Goal: Task Accomplishment & Management: Manage account settings

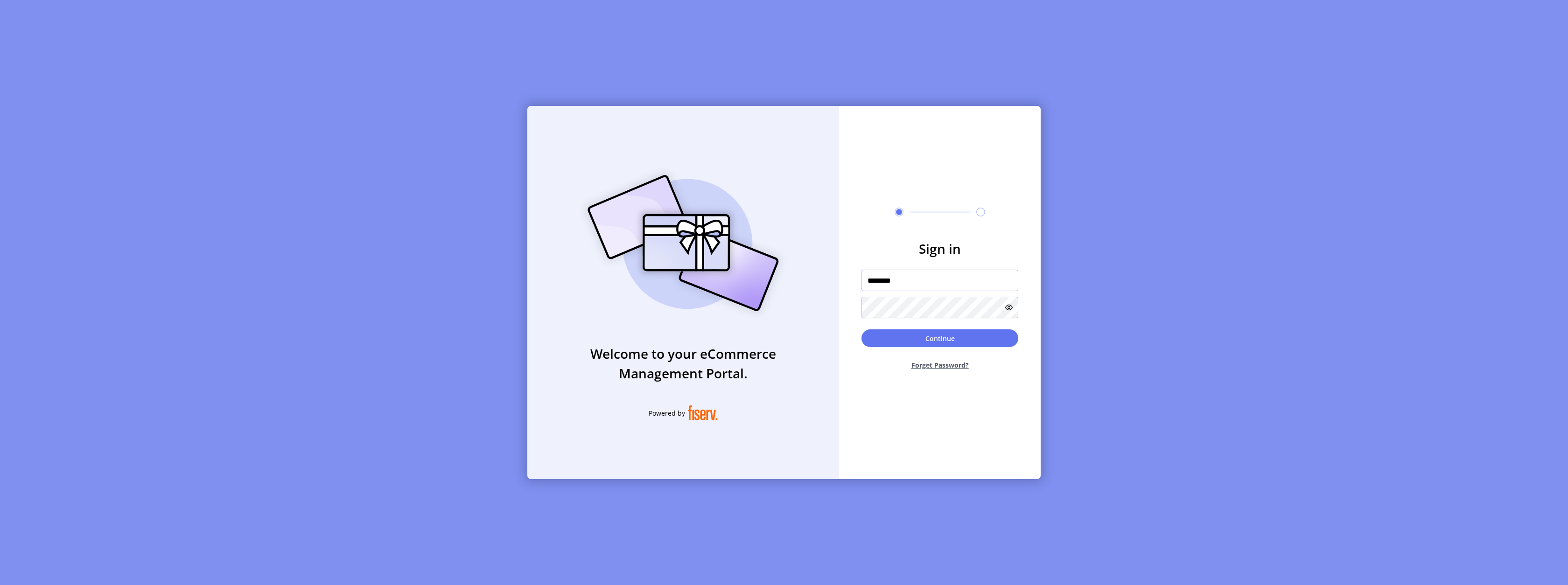
click at [913, 282] on input "********" at bounding box center [940, 280] width 157 height 21
click at [986, 283] on input "********" at bounding box center [940, 280] width 157 height 21
type input "*********"
click at [861, 330] on button "Continue" at bounding box center [940, 338] width 157 height 18
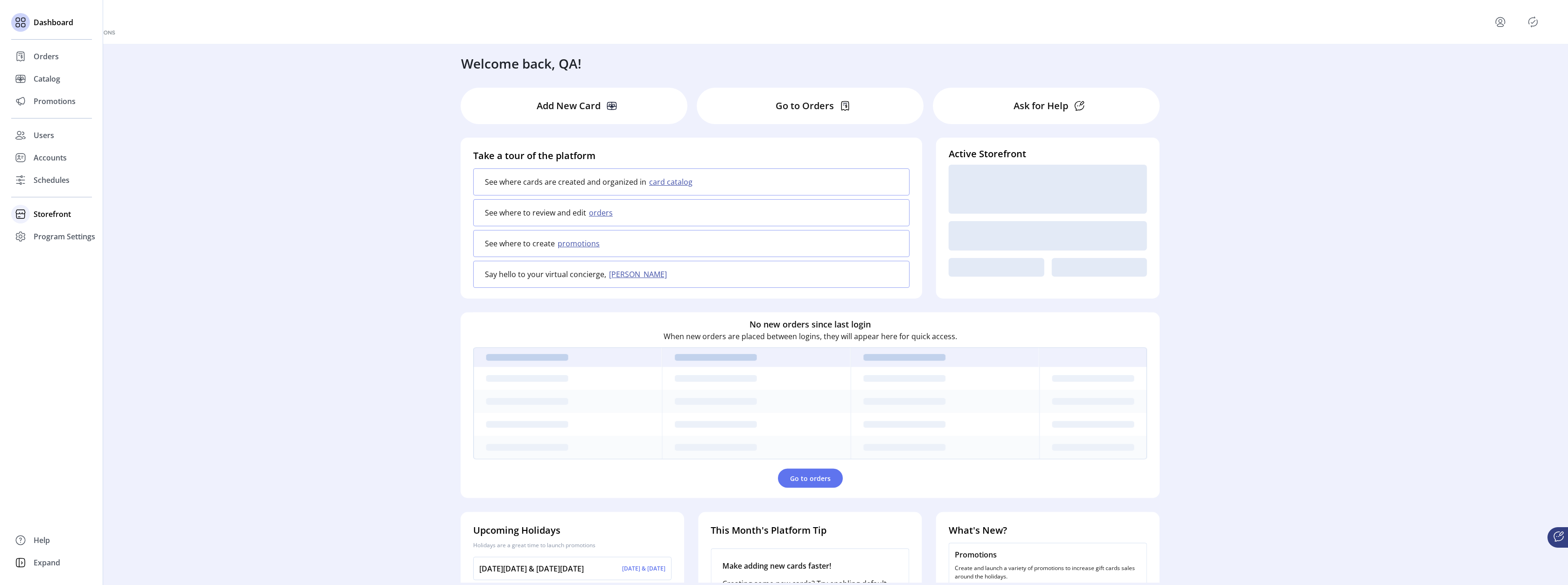
click at [33, 214] on span "Storefront" at bounding box center [52, 214] width 37 height 11
click at [46, 231] on span "Configuration" at bounding box center [58, 233] width 49 height 11
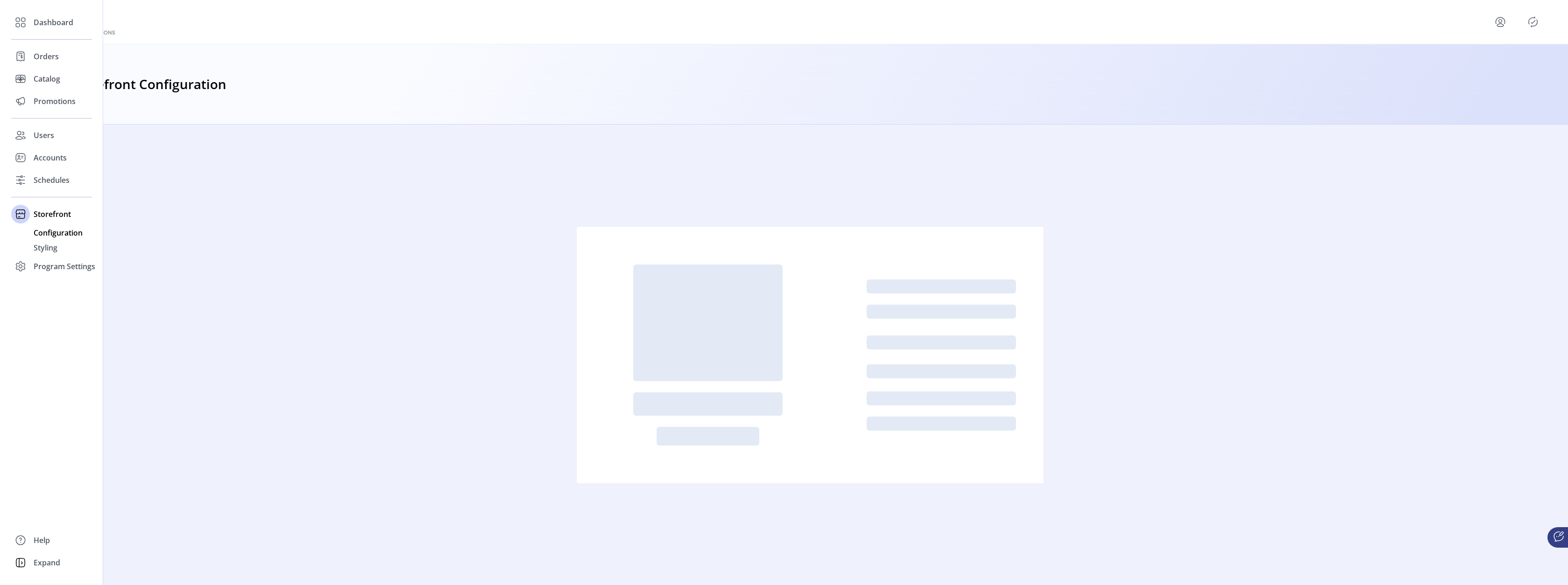
click at [51, 233] on span "Configuration" at bounding box center [58, 233] width 49 height 11
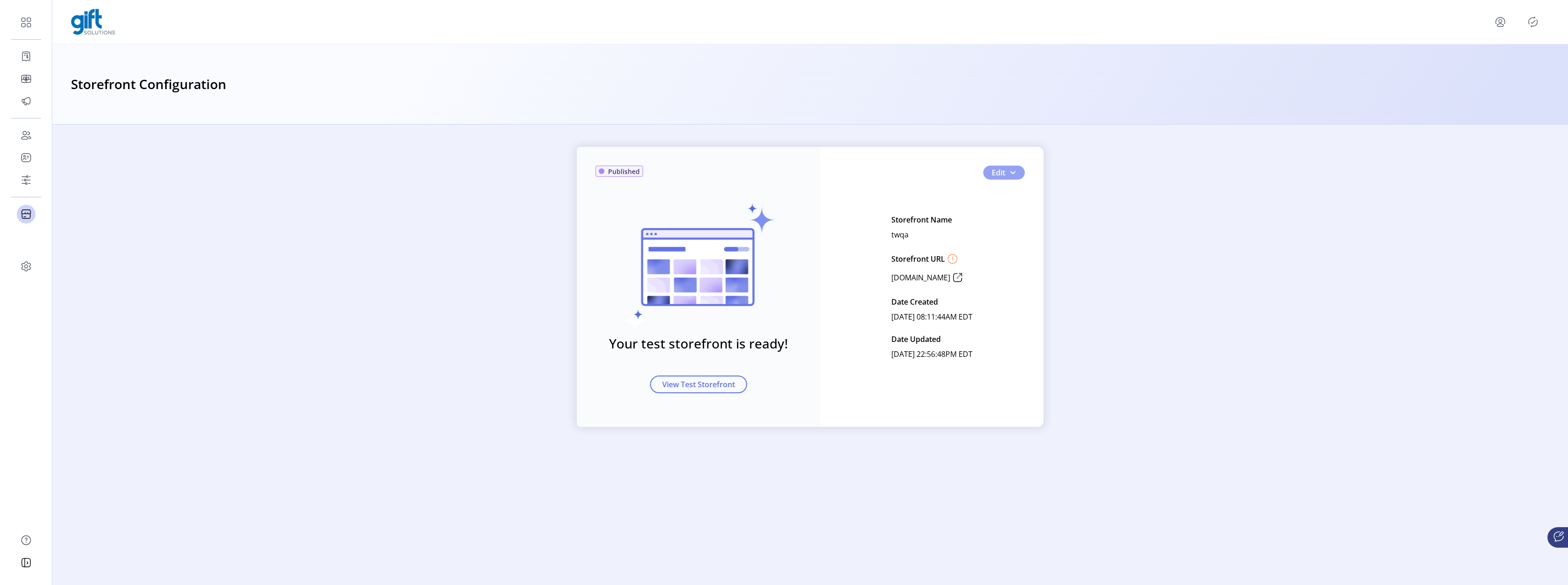
click at [1015, 175] on span "button" at bounding box center [1012, 173] width 7 height 7
click at [1016, 187] on span "Storefront Styling" at bounding box center [1033, 190] width 87 height 7
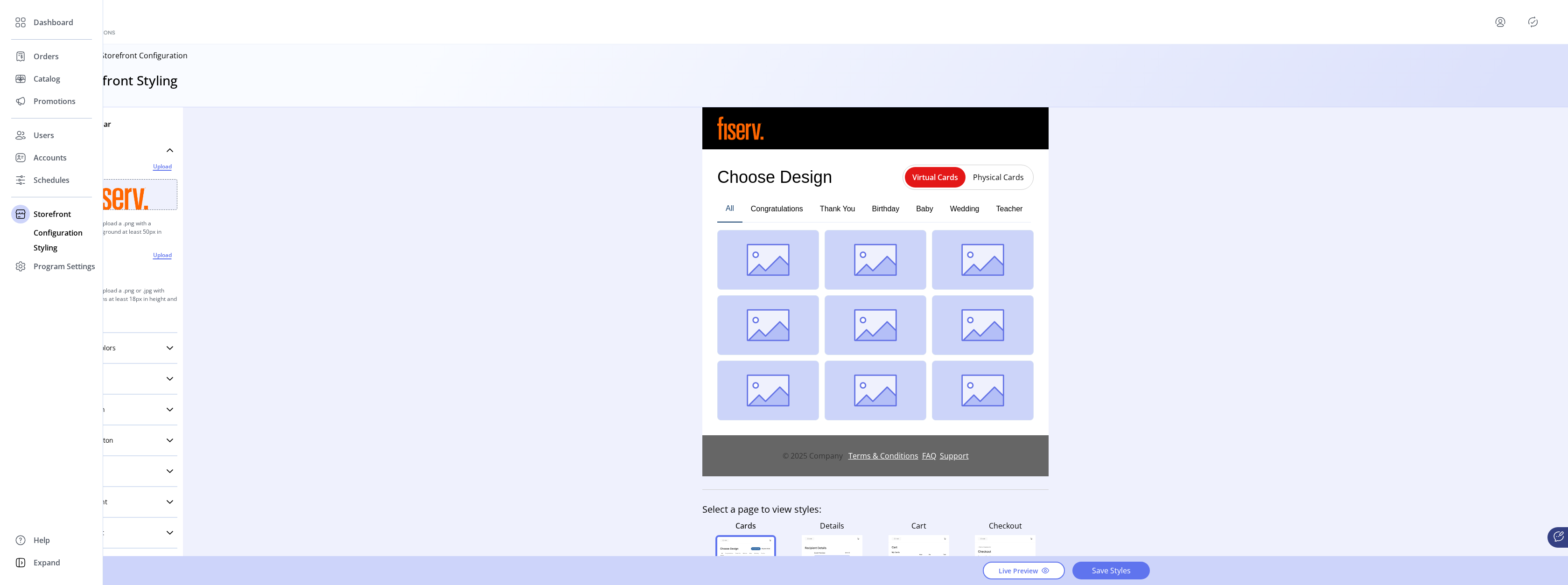
click at [66, 235] on span "Configuration" at bounding box center [58, 233] width 49 height 11
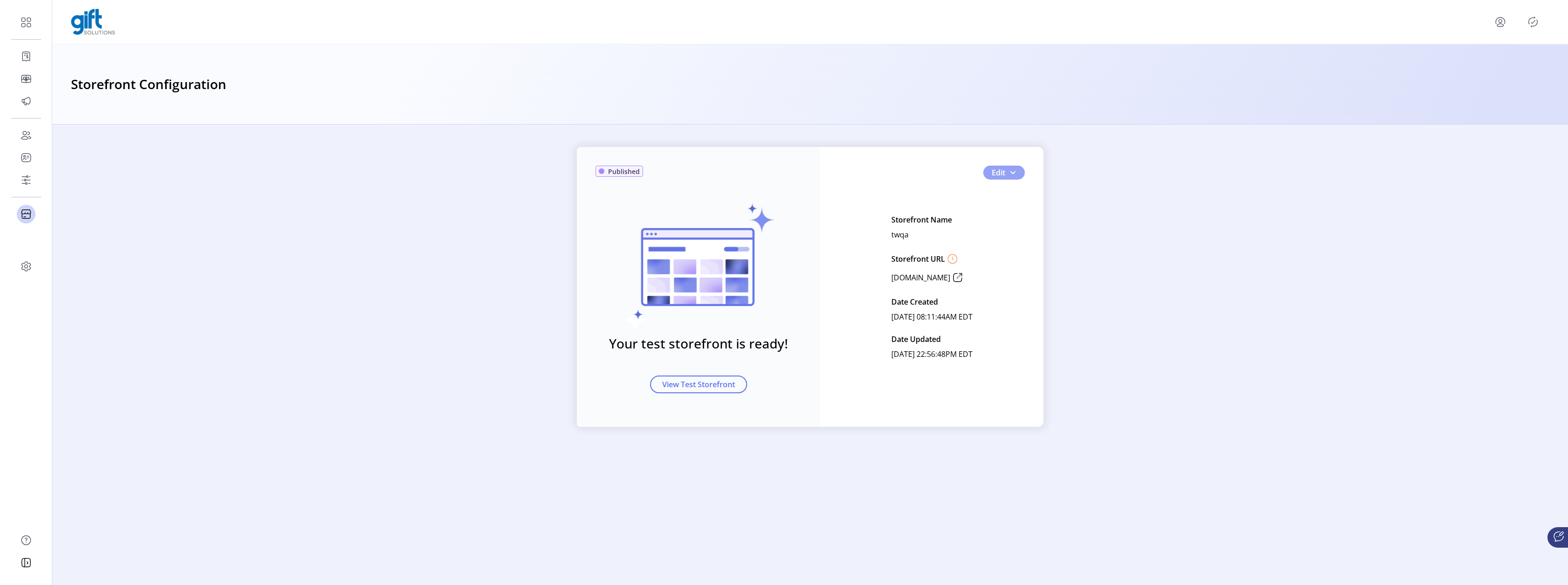
click at [1004, 168] on span "Edit" at bounding box center [998, 173] width 13 height 11
click at [1010, 205] on span "Card Display Settings" at bounding box center [1033, 205] width 87 height 7
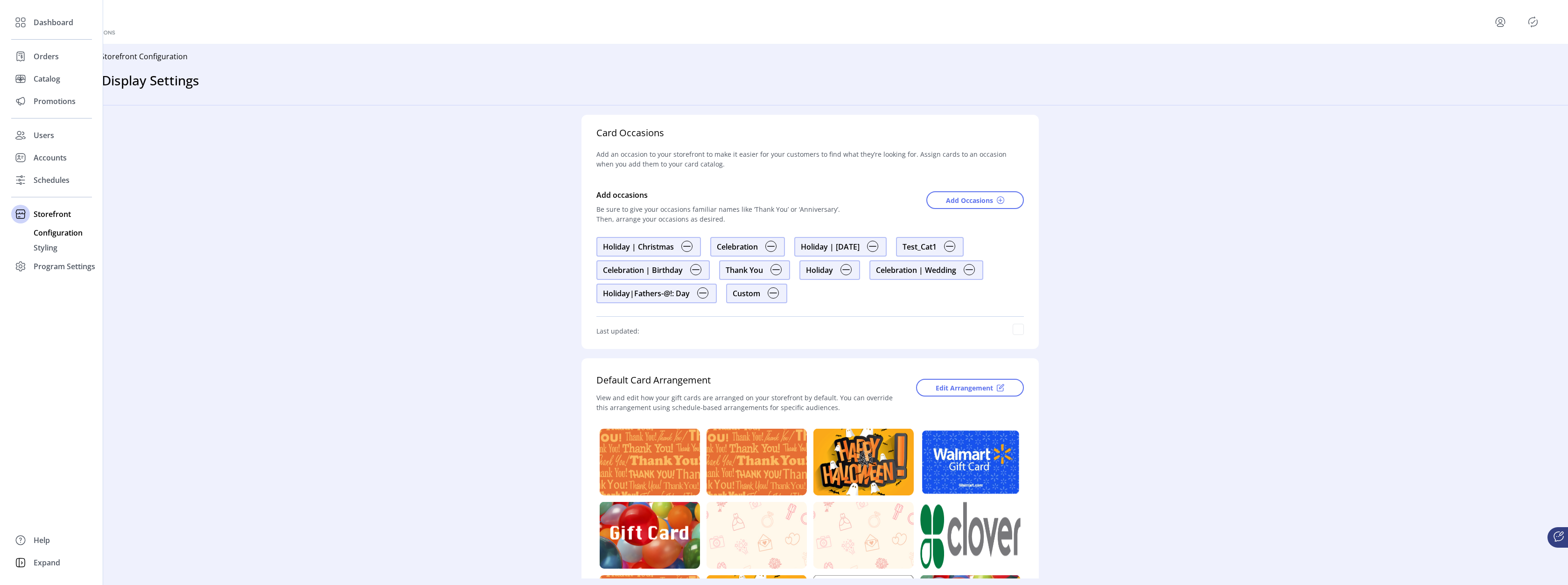
click at [56, 233] on span "Configuration" at bounding box center [58, 233] width 49 height 11
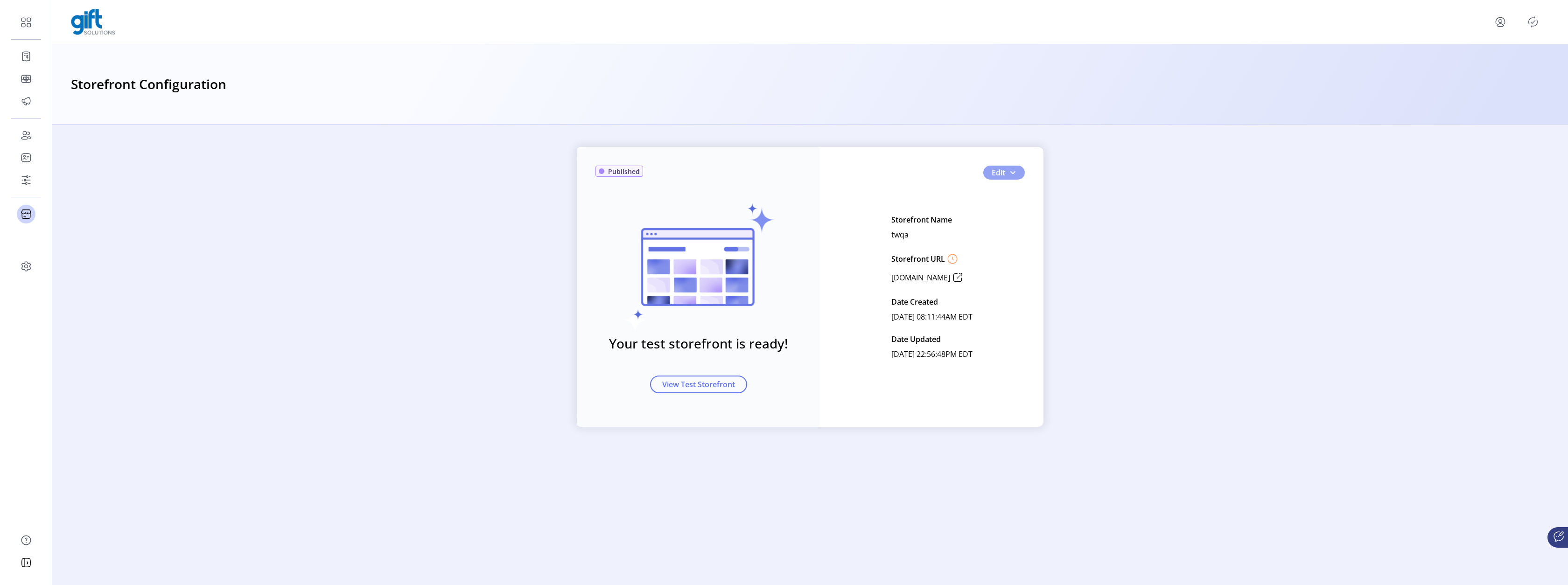
click at [1008, 166] on button "Edit" at bounding box center [1004, 173] width 41 height 14
click at [1018, 220] on span "Custom Messaging" at bounding box center [1033, 220] width 87 height 7
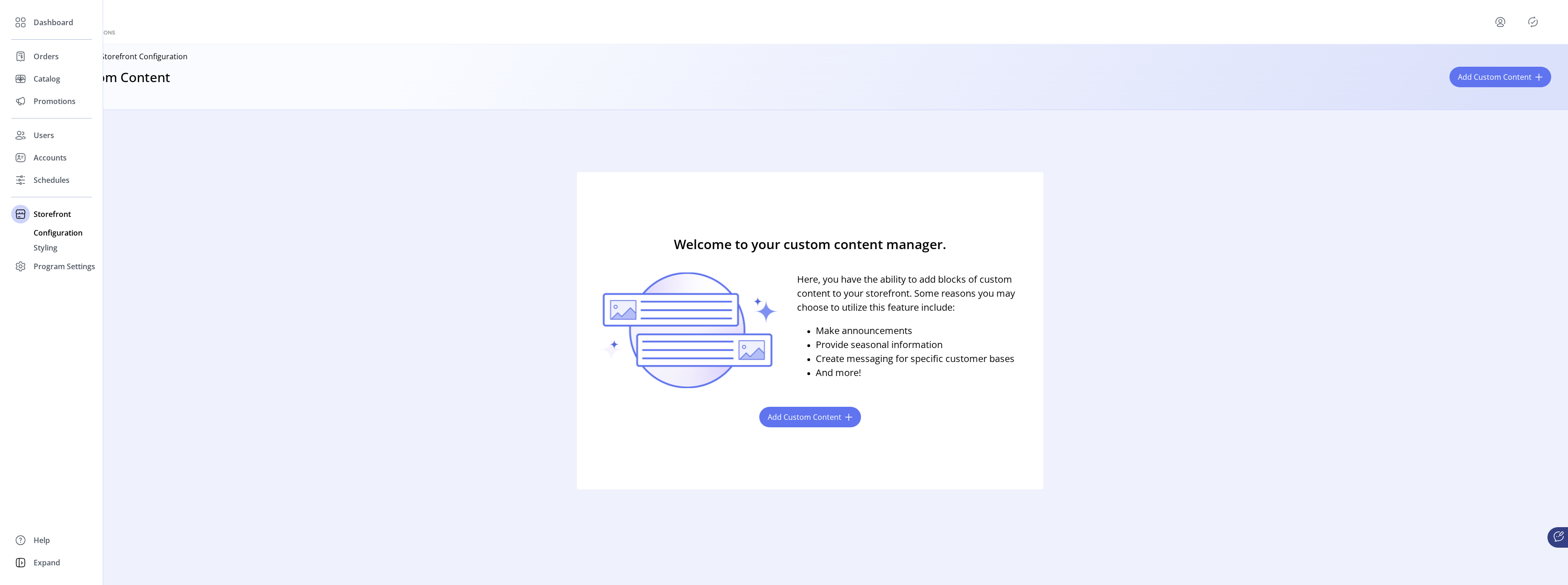
click at [61, 233] on span "Configuration" at bounding box center [58, 233] width 49 height 11
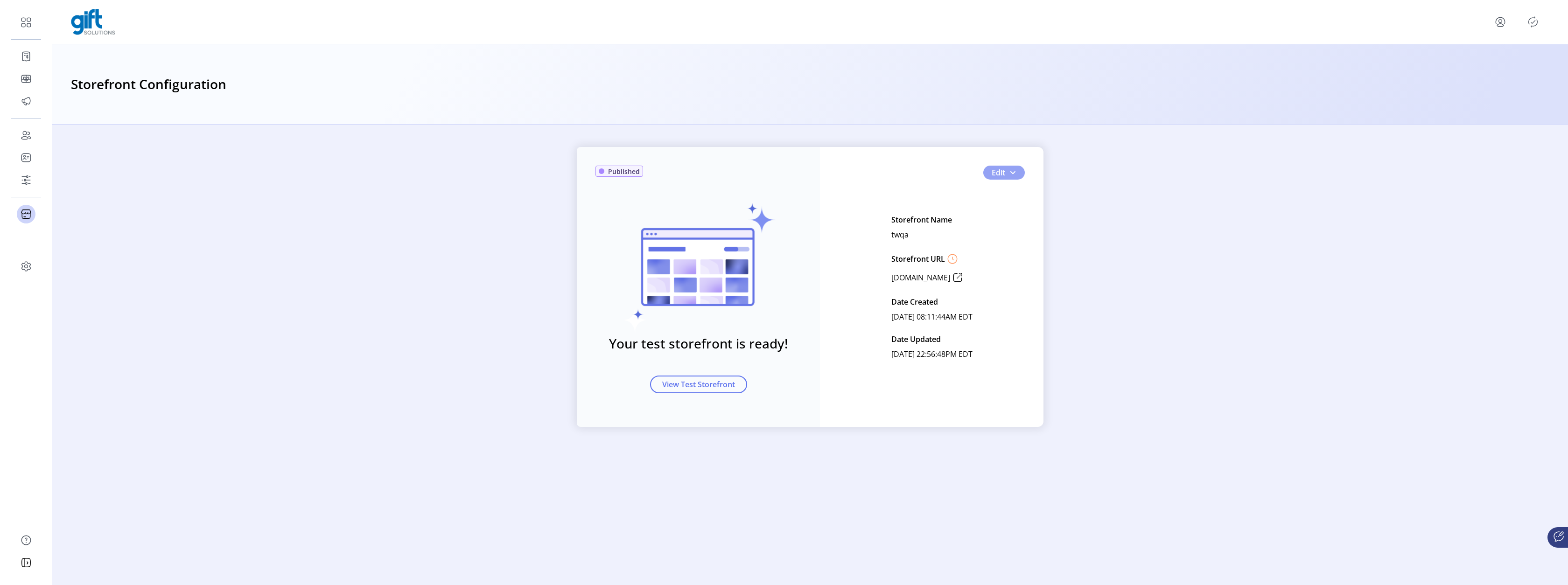
click at [1000, 172] on span "Edit" at bounding box center [998, 173] width 13 height 11
click at [1014, 236] on span "Feature Settings" at bounding box center [1033, 235] width 87 height 7
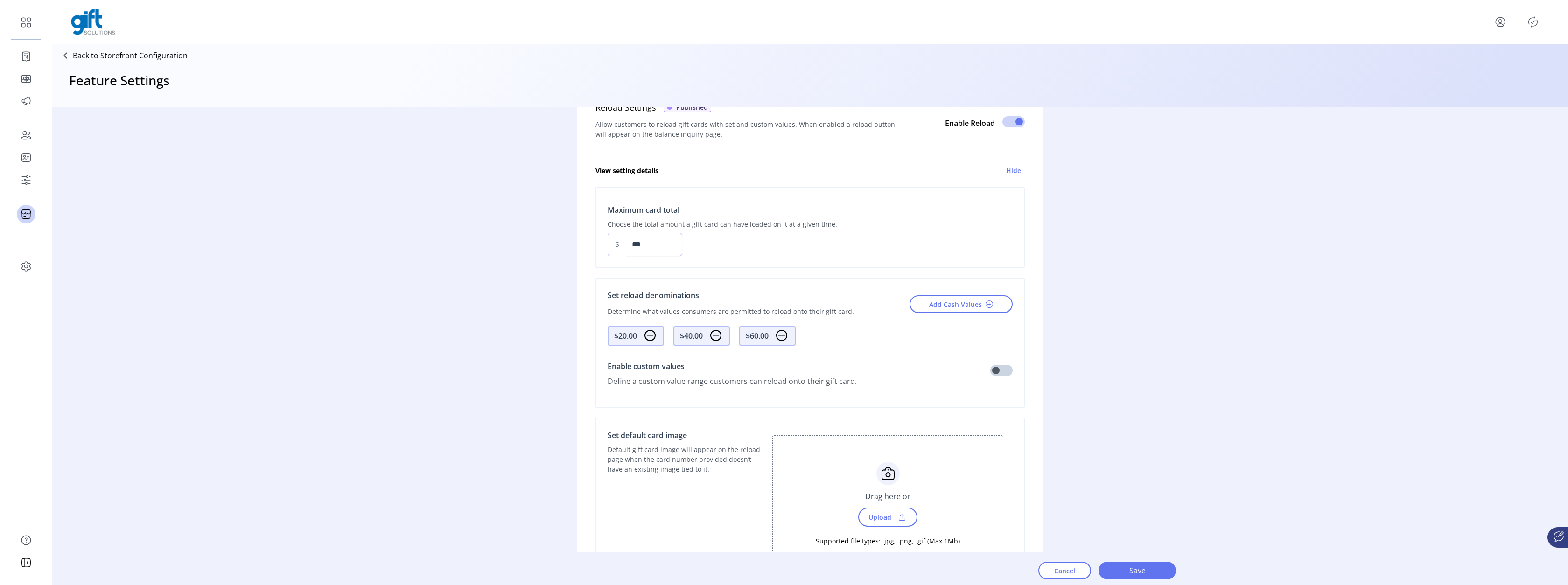
scroll to position [564, 0]
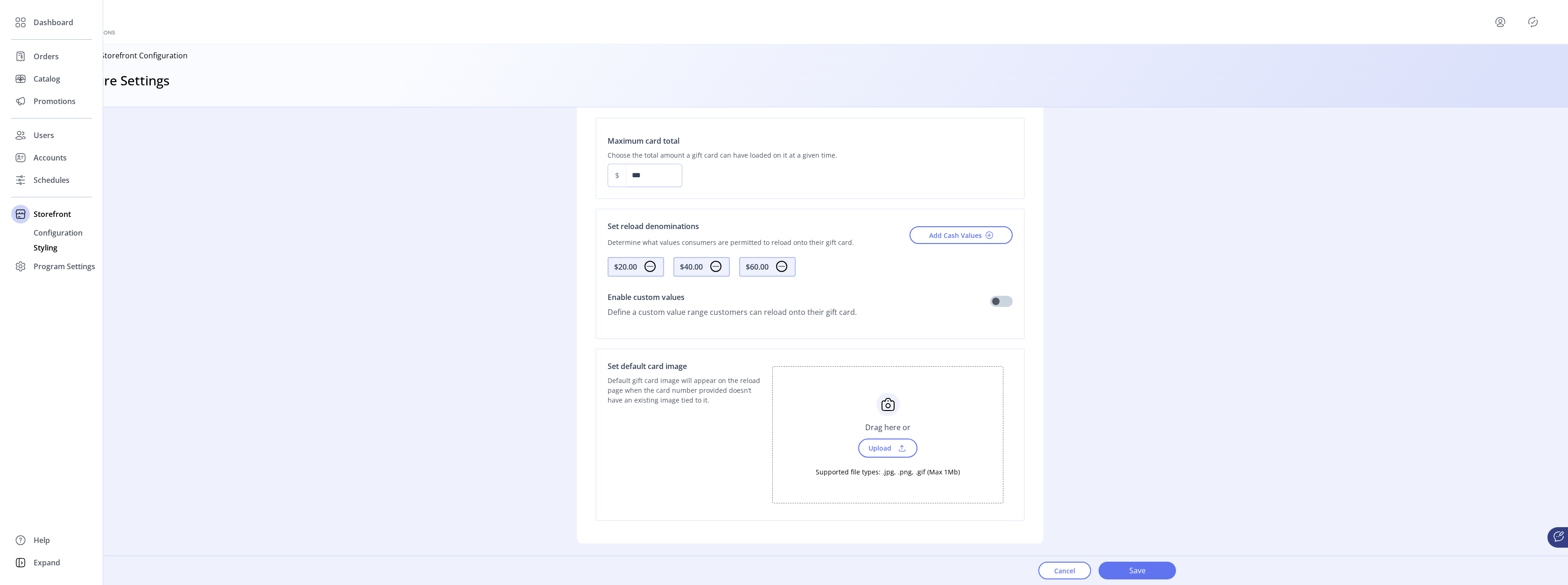
click at [55, 247] on span "Styling" at bounding box center [45, 247] width 24 height 11
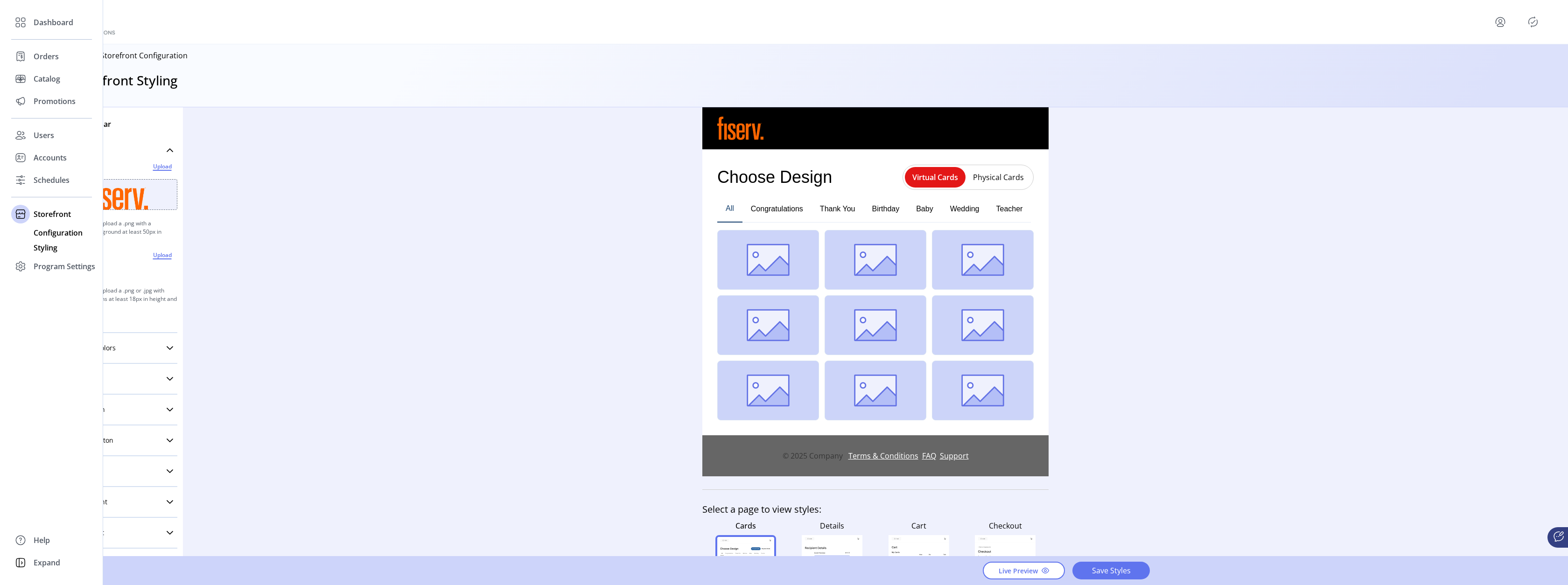
click at [64, 234] on span "Configuration" at bounding box center [58, 233] width 49 height 11
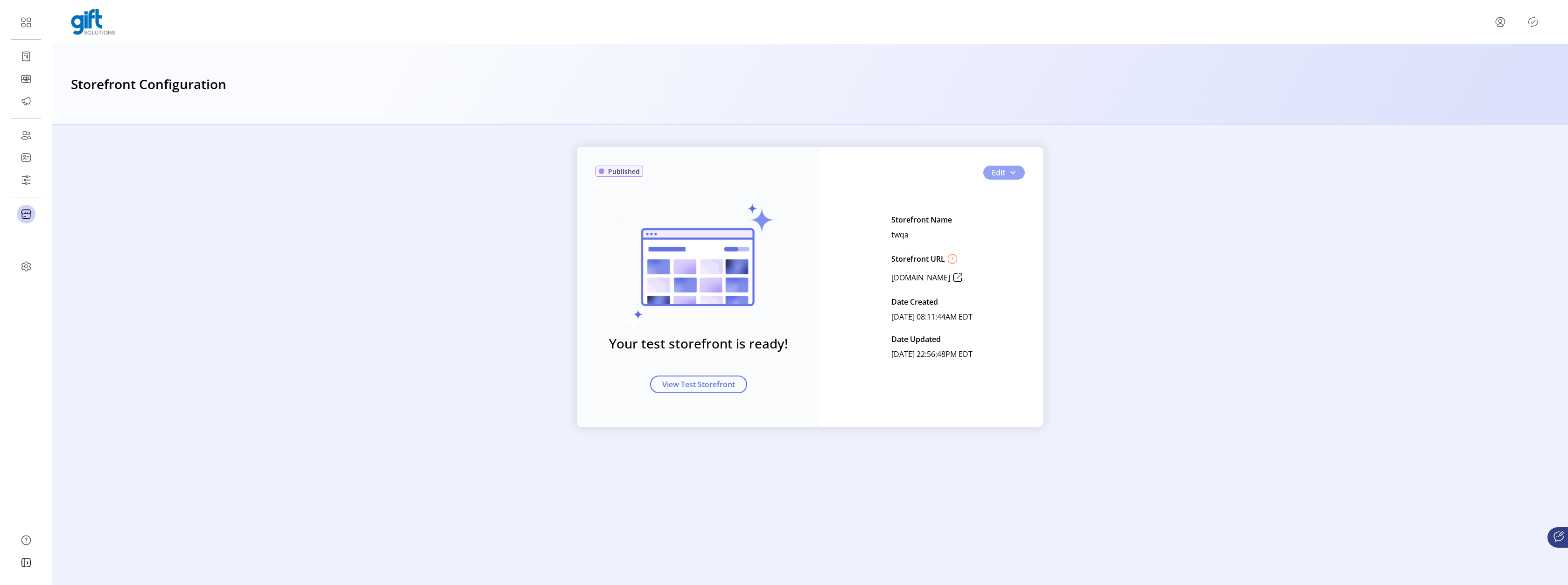
click at [1002, 178] on button "Edit" at bounding box center [1004, 173] width 41 height 14
click at [1016, 248] on span "Custom Card Templates" at bounding box center [1033, 250] width 87 height 7
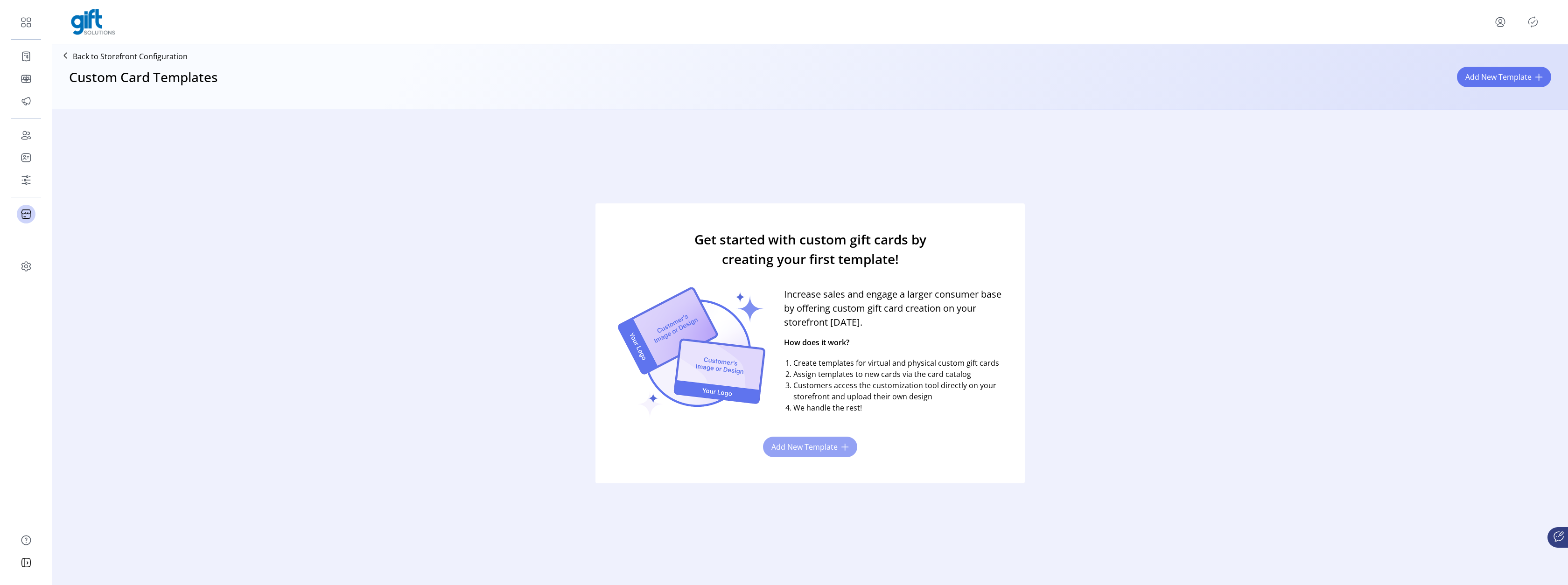
click at [789, 441] on span "Add New Template" at bounding box center [804, 447] width 66 height 11
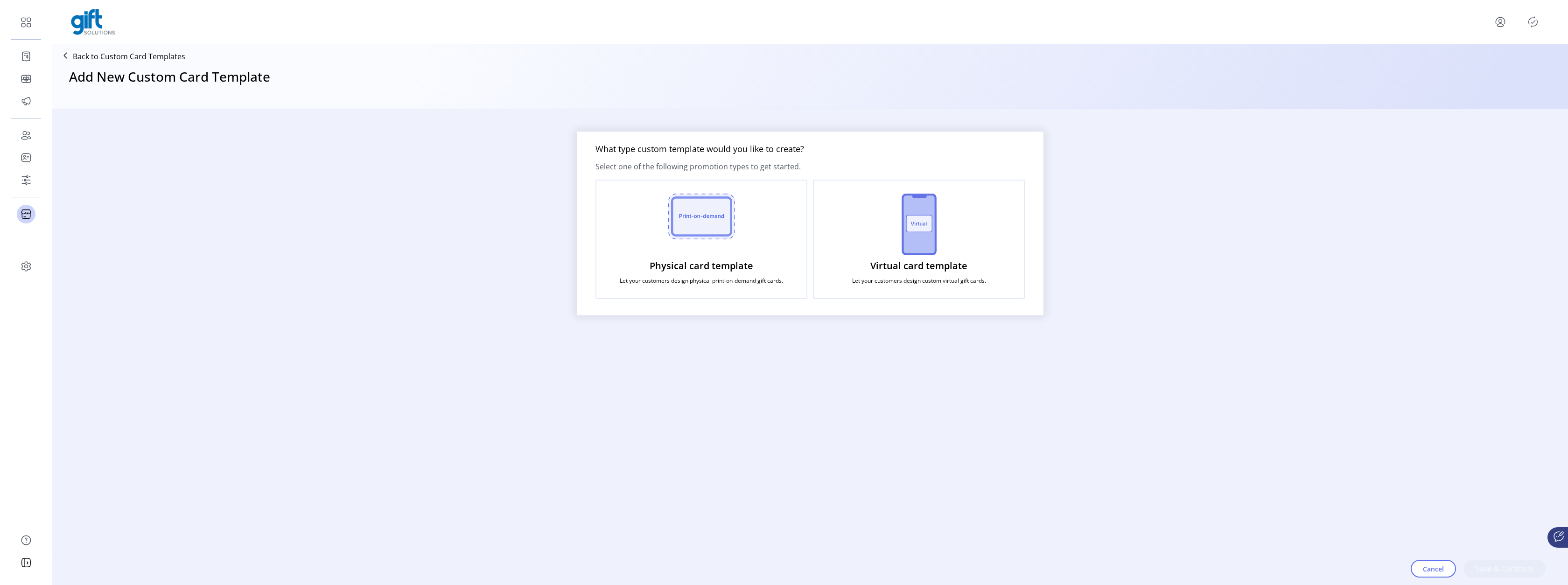
click at [921, 238] on img at bounding box center [918, 224] width 35 height 61
click at [1518, 568] on span "Save & Continue" at bounding box center [1504, 568] width 58 height 11
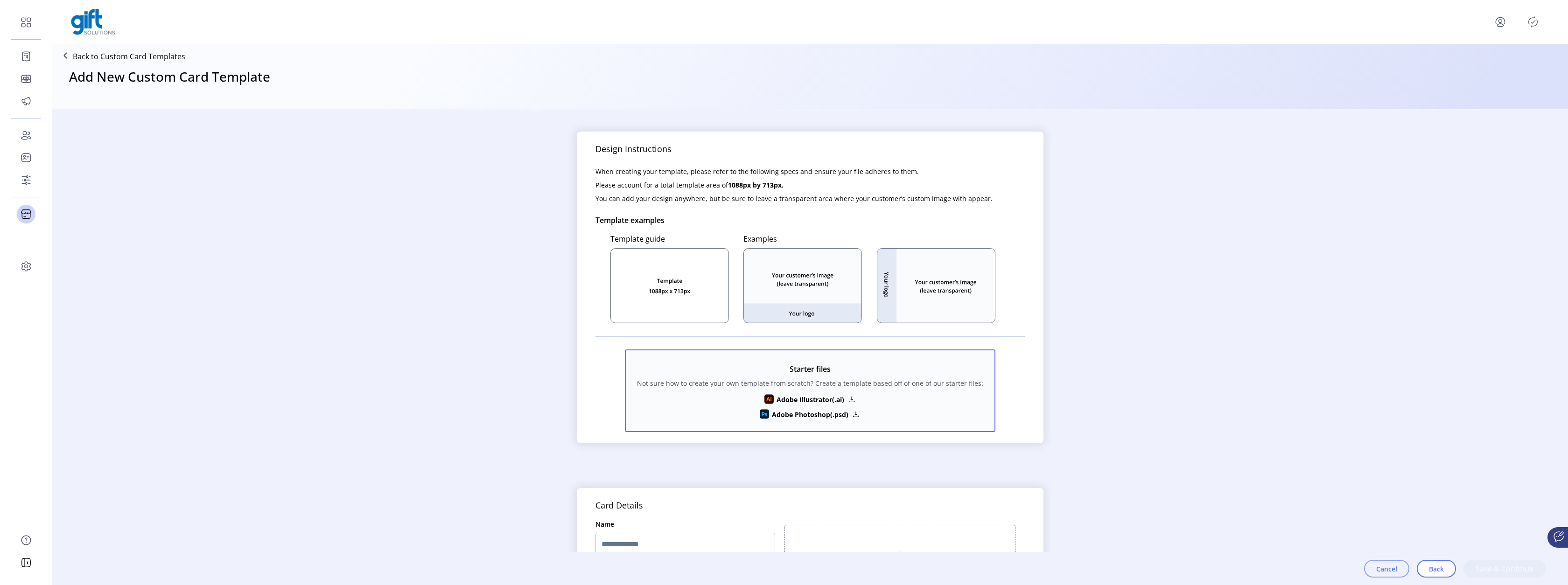
click at [1392, 569] on span "Cancel" at bounding box center [1387, 569] width 21 height 10
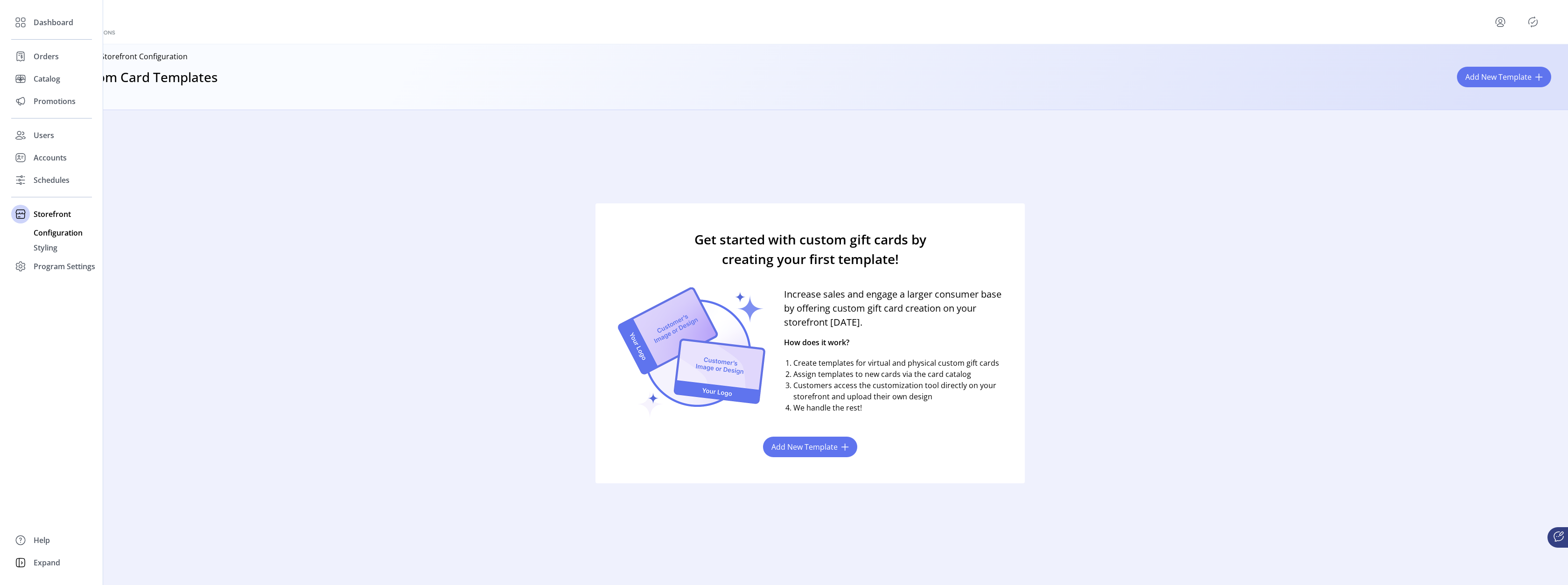
click at [53, 232] on span "Configuration" at bounding box center [58, 233] width 49 height 11
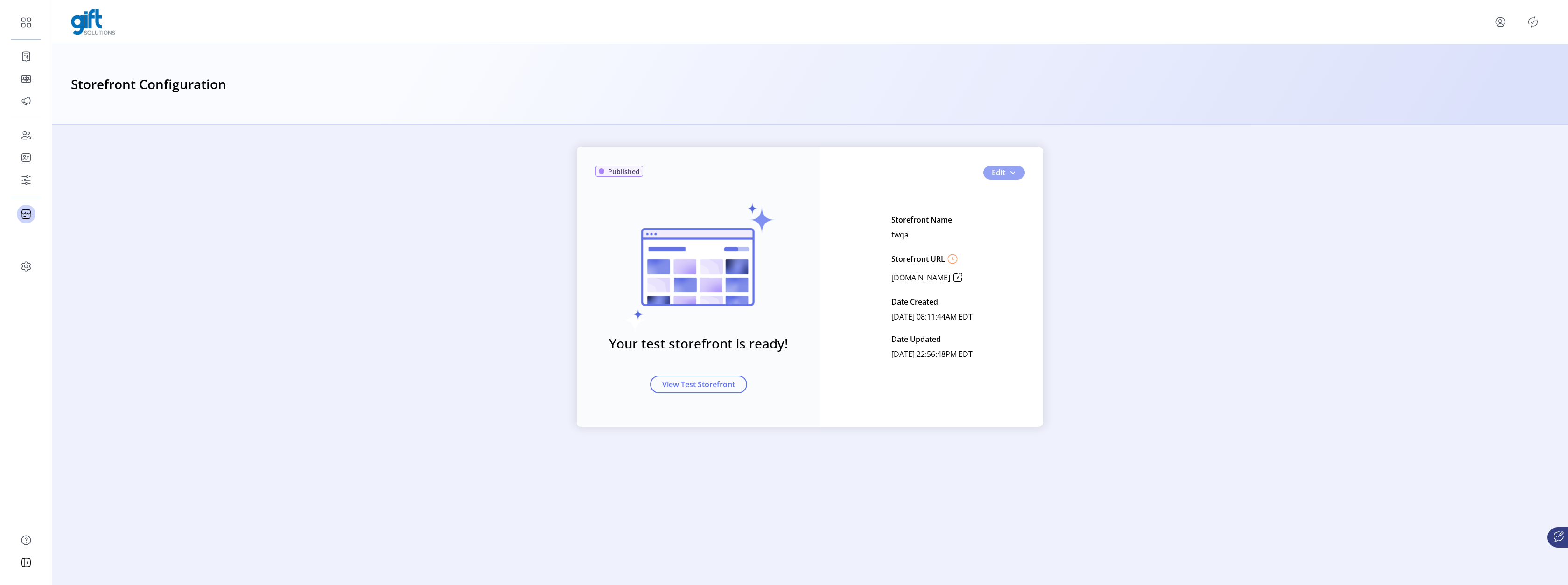
click at [1004, 166] on button "Edit" at bounding box center [1004, 173] width 41 height 14
click at [1013, 266] on span "Edit JSON" at bounding box center [1033, 265] width 87 height 7
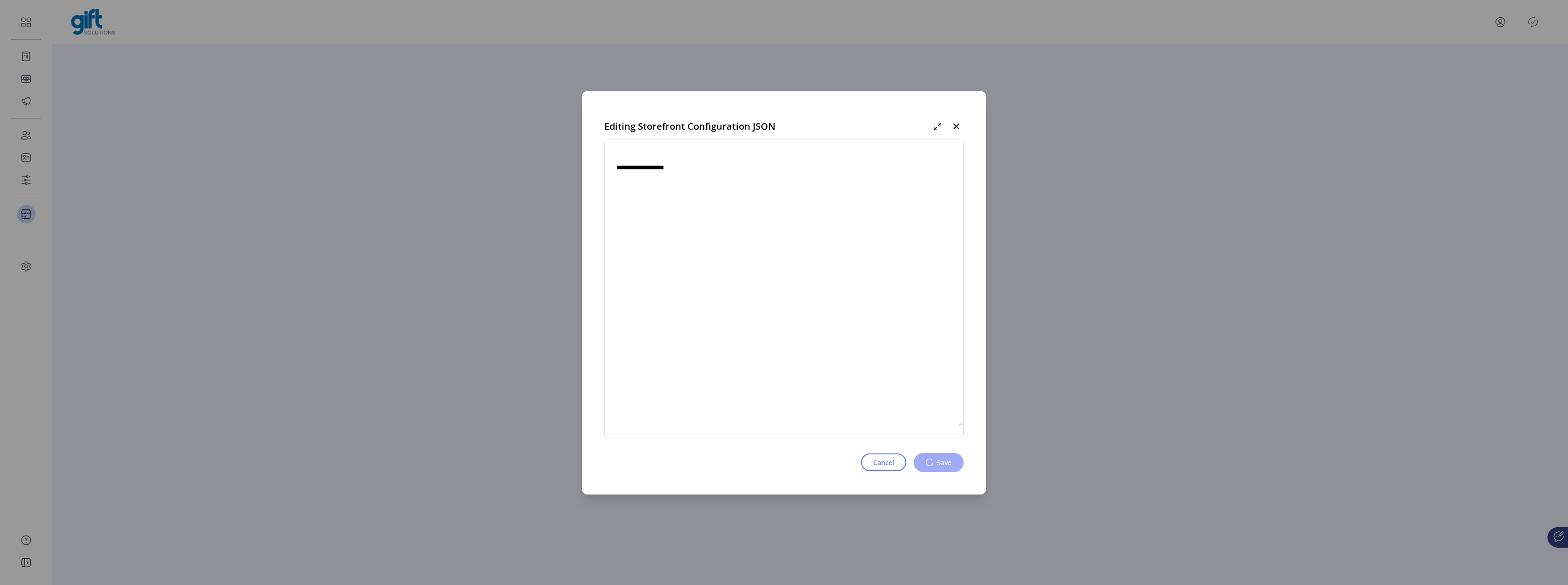
type textarea "**********"
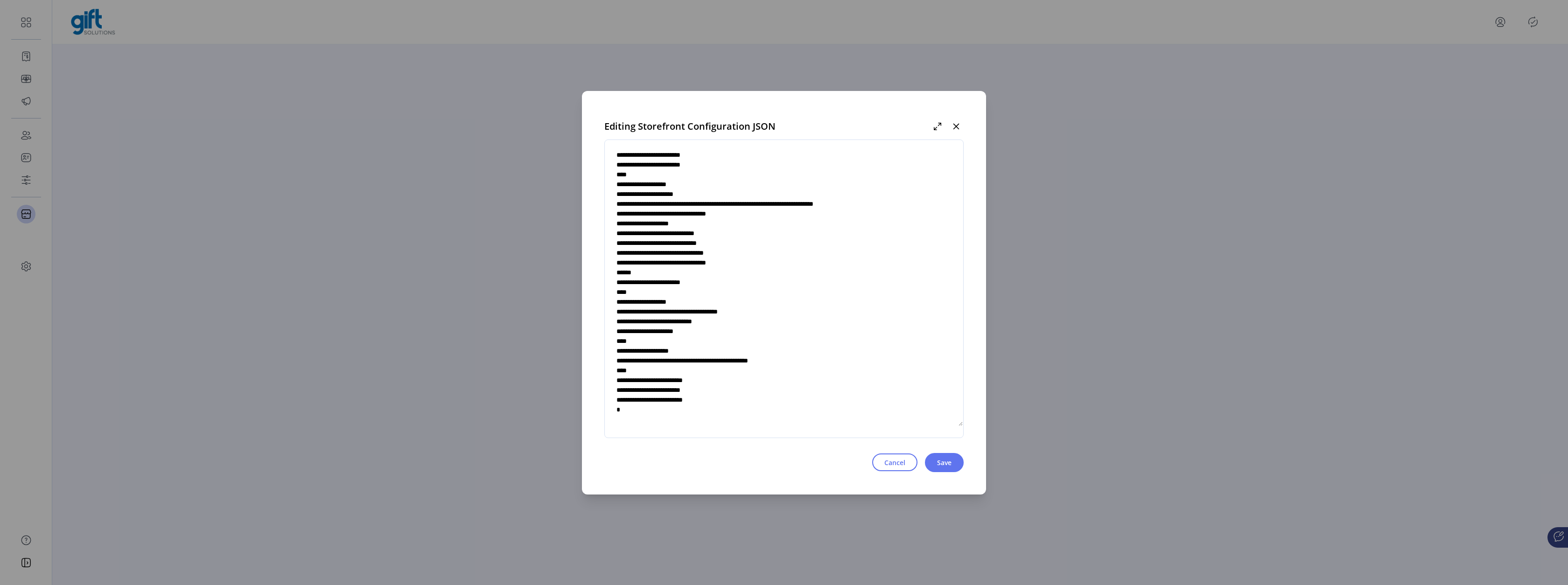
scroll to position [3334, 0]
click at [884, 464] on span "Cancel" at bounding box center [895, 462] width 21 height 10
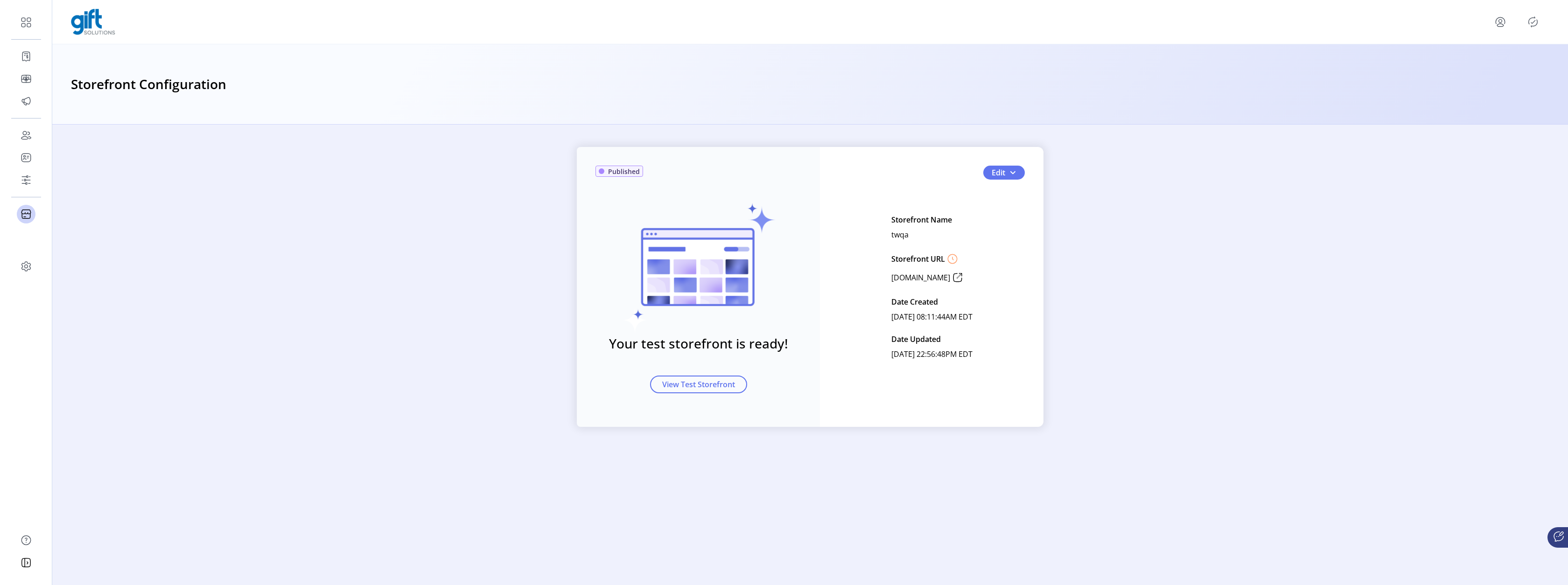
click at [1528, 27] on icon "Publisher Panel" at bounding box center [1532, 22] width 15 height 15
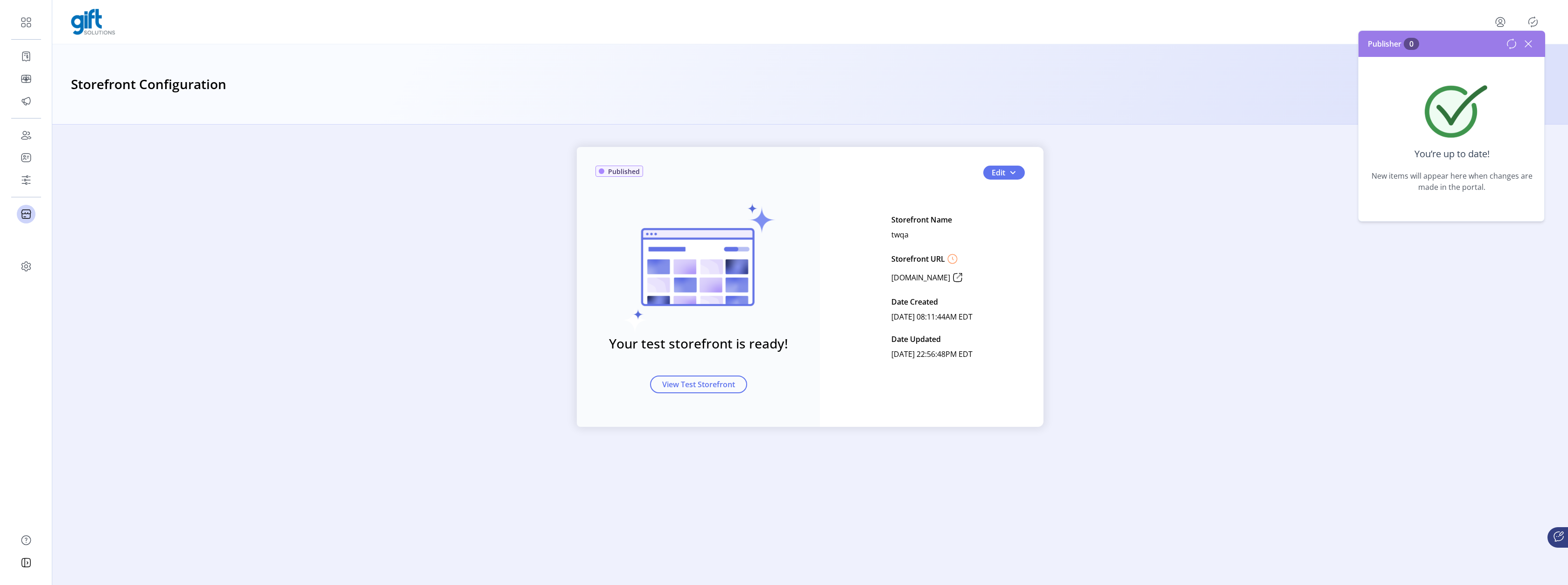
click at [1529, 41] on icon at bounding box center [1528, 44] width 7 height 7
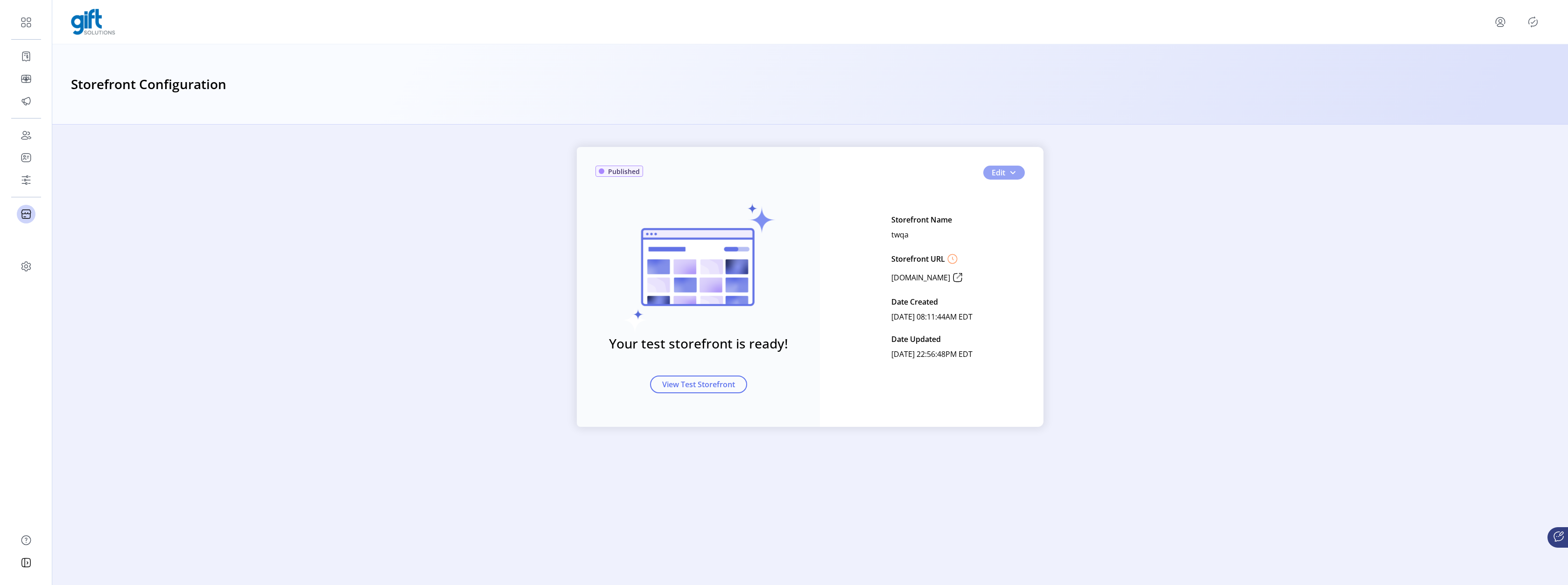
click at [1017, 175] on button "Edit" at bounding box center [1004, 173] width 41 height 14
click at [1347, 301] on div "Published Your test storefront is ready! View Test Storefront Edit Storefront N…" at bounding box center [810, 287] width 1515 height 280
click at [1005, 173] on button "Edit" at bounding box center [1004, 173] width 41 height 14
click at [1024, 264] on span "Edit JSON" at bounding box center [1033, 265] width 87 height 7
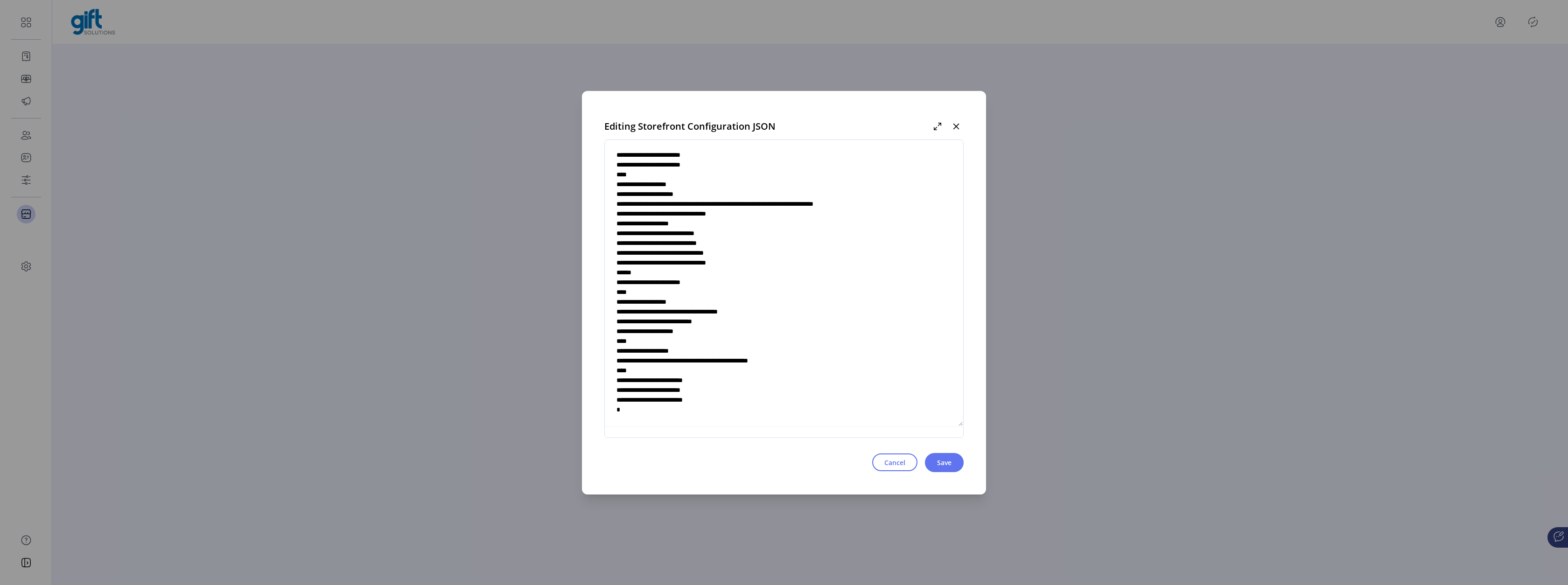
scroll to position [2847, 0]
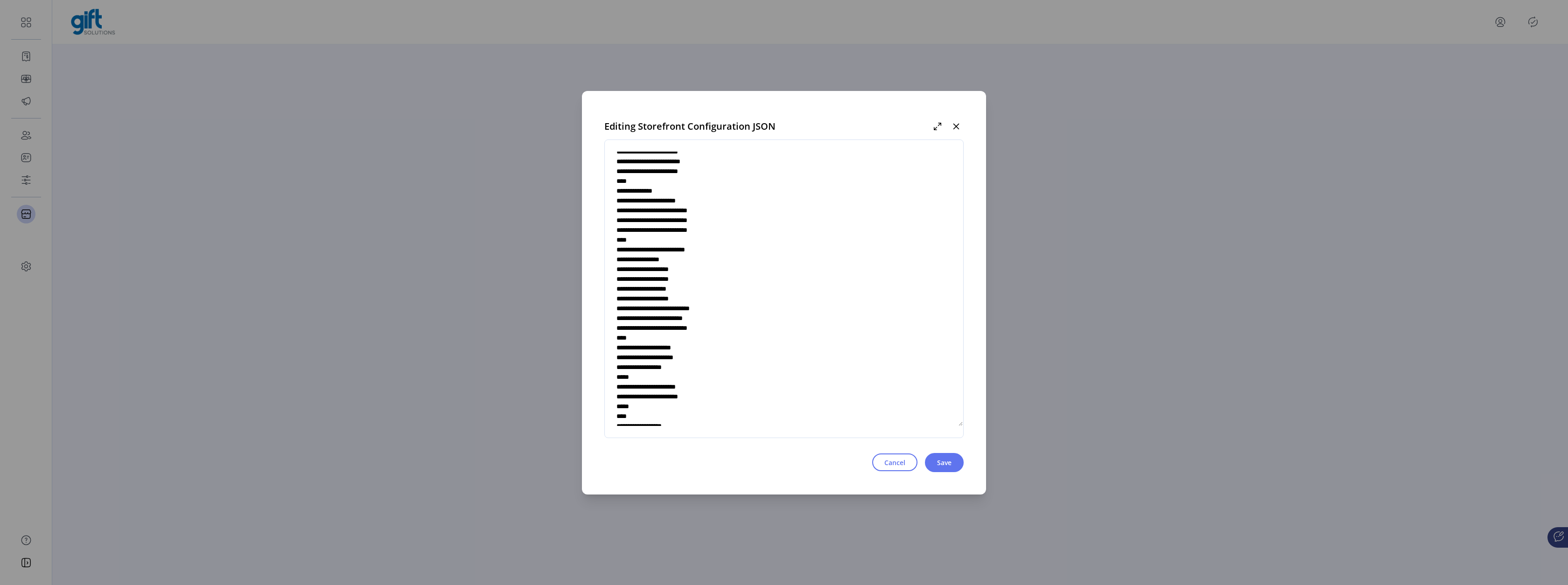
click at [702, 288] on textarea at bounding box center [784, 289] width 358 height 275
type textarea "**********"
click at [936, 457] on button "Save" at bounding box center [944, 463] width 39 height 19
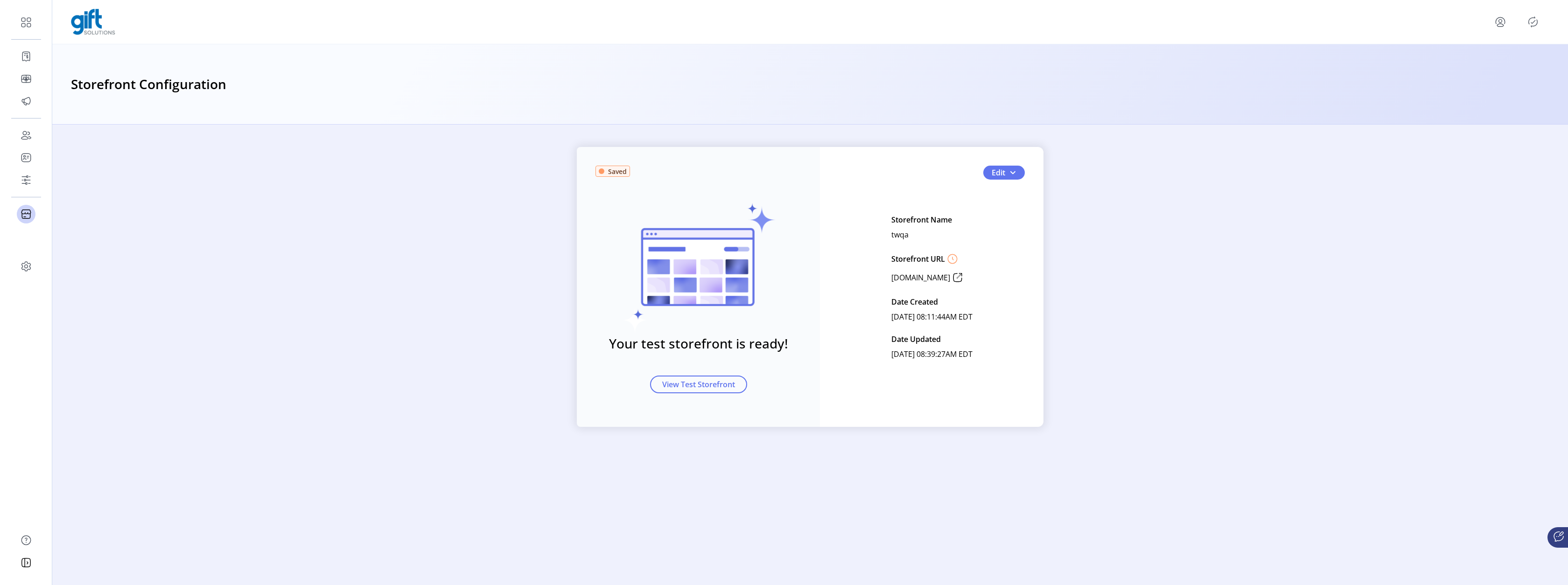
click at [1534, 19] on icon "Publisher Panel" at bounding box center [1533, 22] width 9 height 10
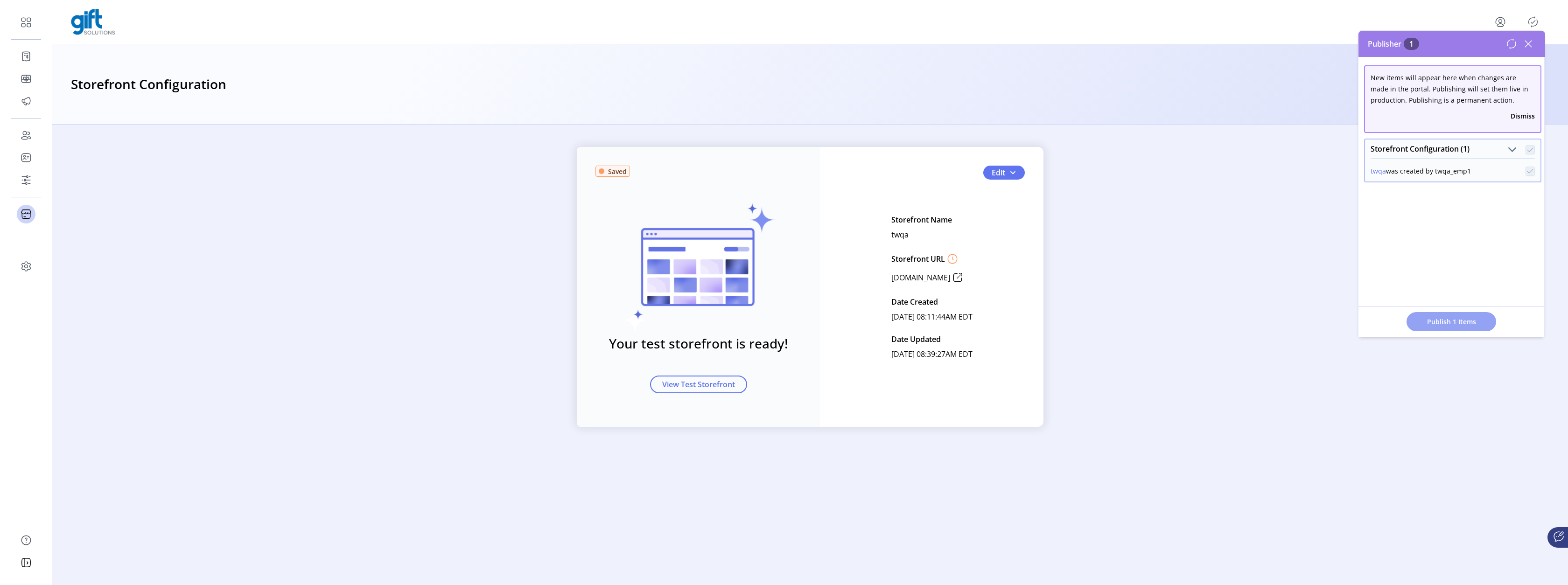
click at [1457, 318] on span "Publish 1 Items" at bounding box center [1451, 321] width 65 height 10
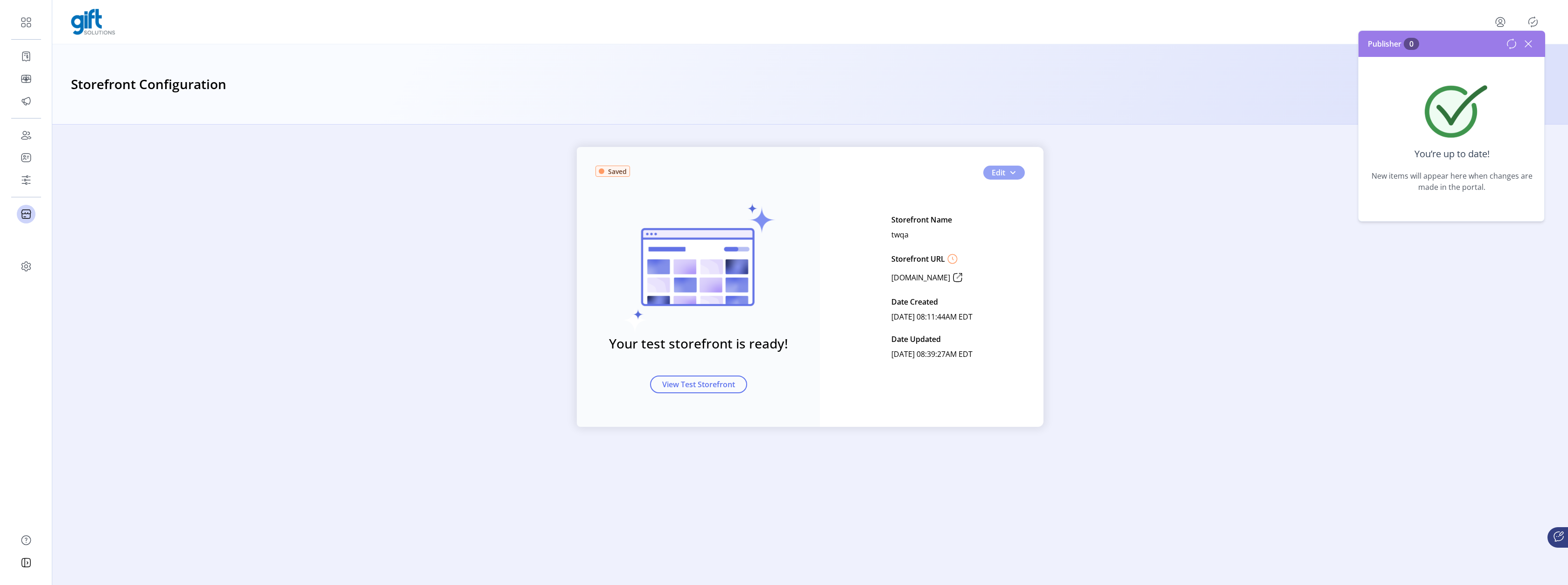
click at [1010, 178] on button "Edit" at bounding box center [1004, 173] width 41 height 14
click at [1026, 264] on span "Edit JSON" at bounding box center [1033, 265] width 87 height 7
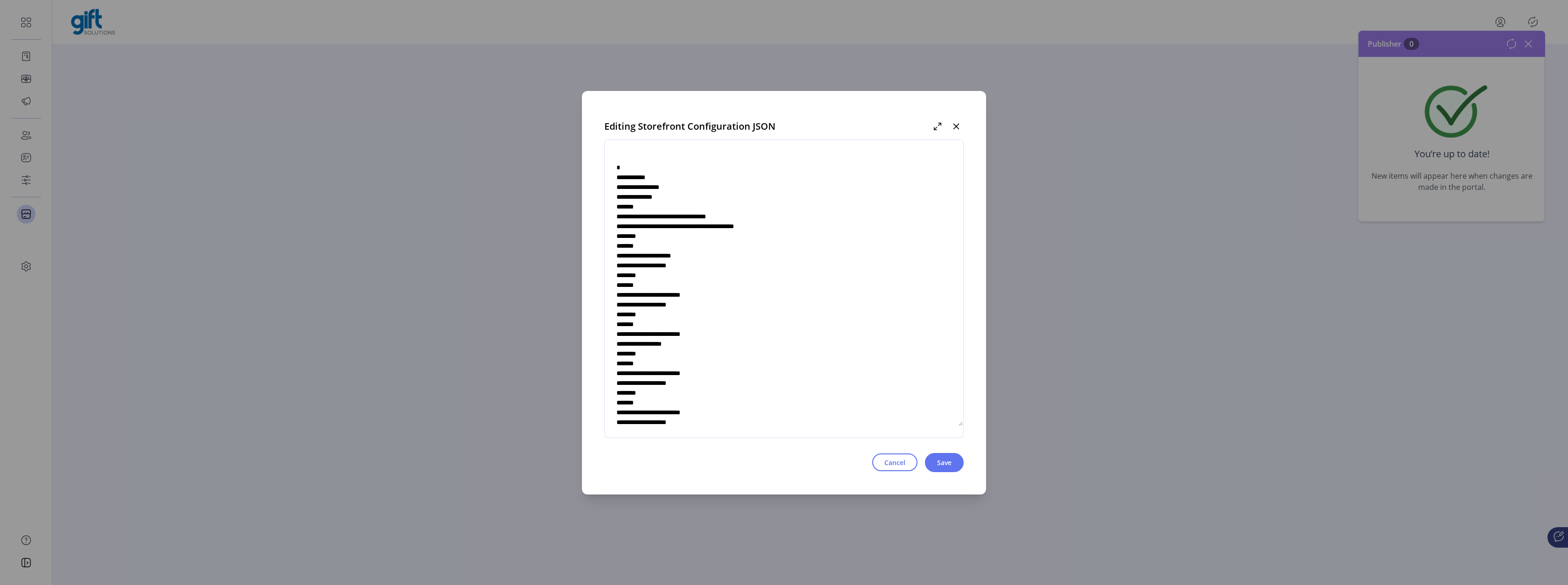
click at [747, 349] on textarea at bounding box center [784, 289] width 358 height 275
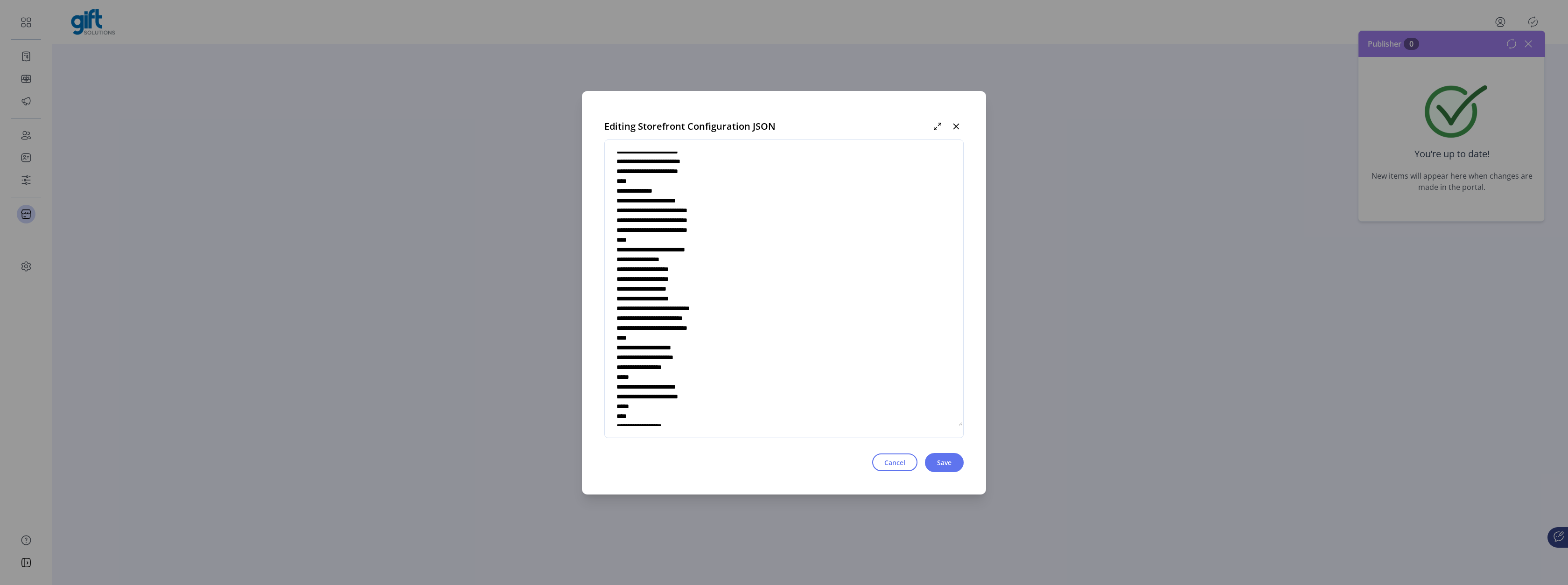
click at [704, 288] on textarea at bounding box center [784, 289] width 358 height 275
type textarea "**********"
click at [938, 455] on button "Save" at bounding box center [944, 463] width 39 height 19
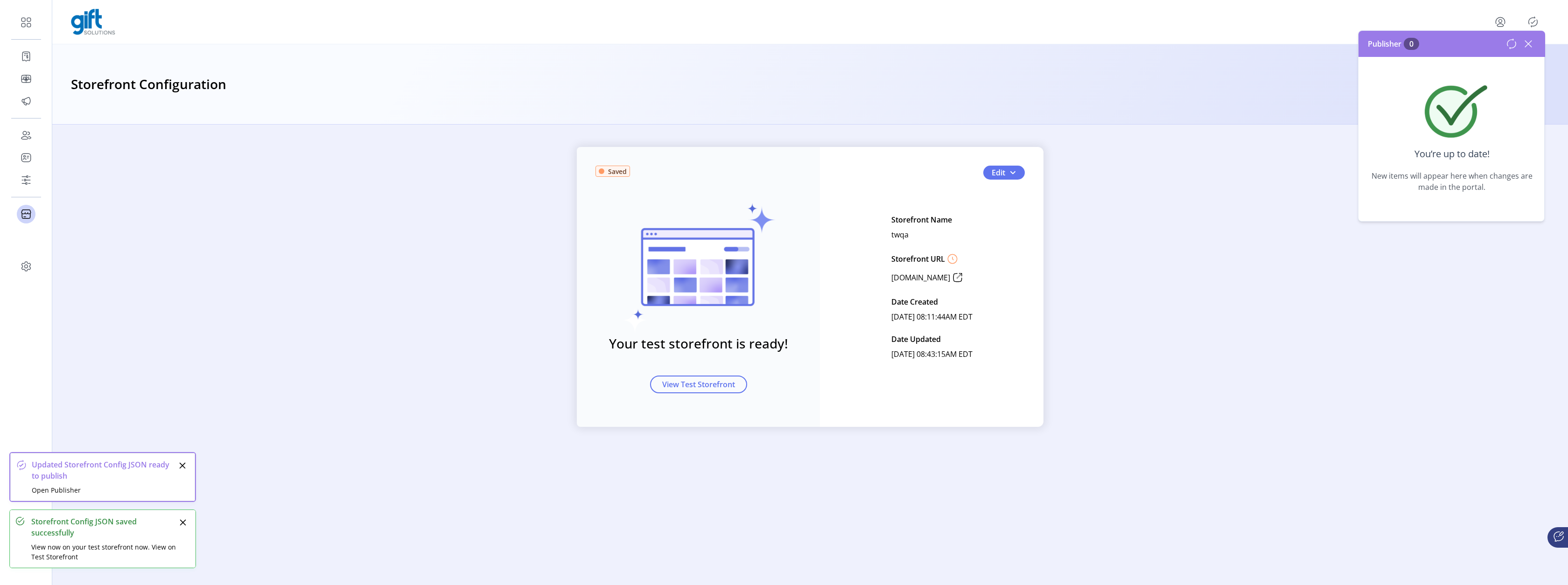
click at [1531, 40] on icon at bounding box center [1528, 44] width 15 height 15
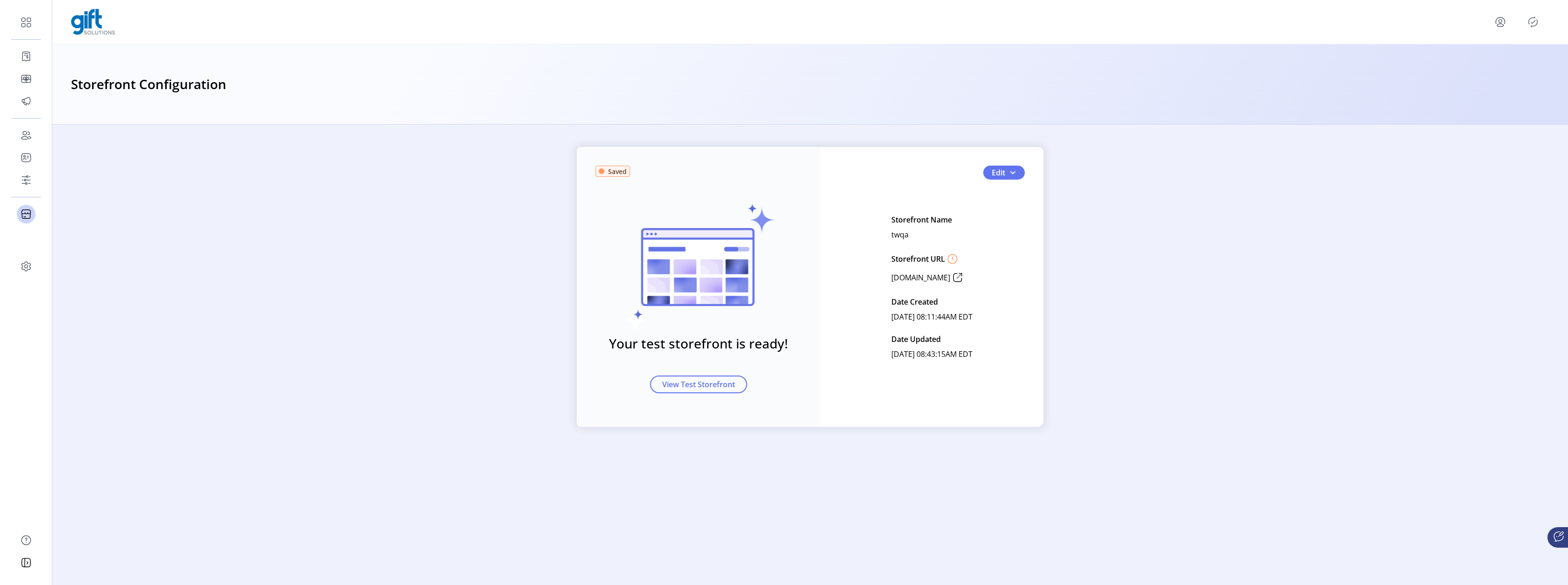
click at [1532, 24] on icon "Publisher Panel" at bounding box center [1532, 22] width 15 height 15
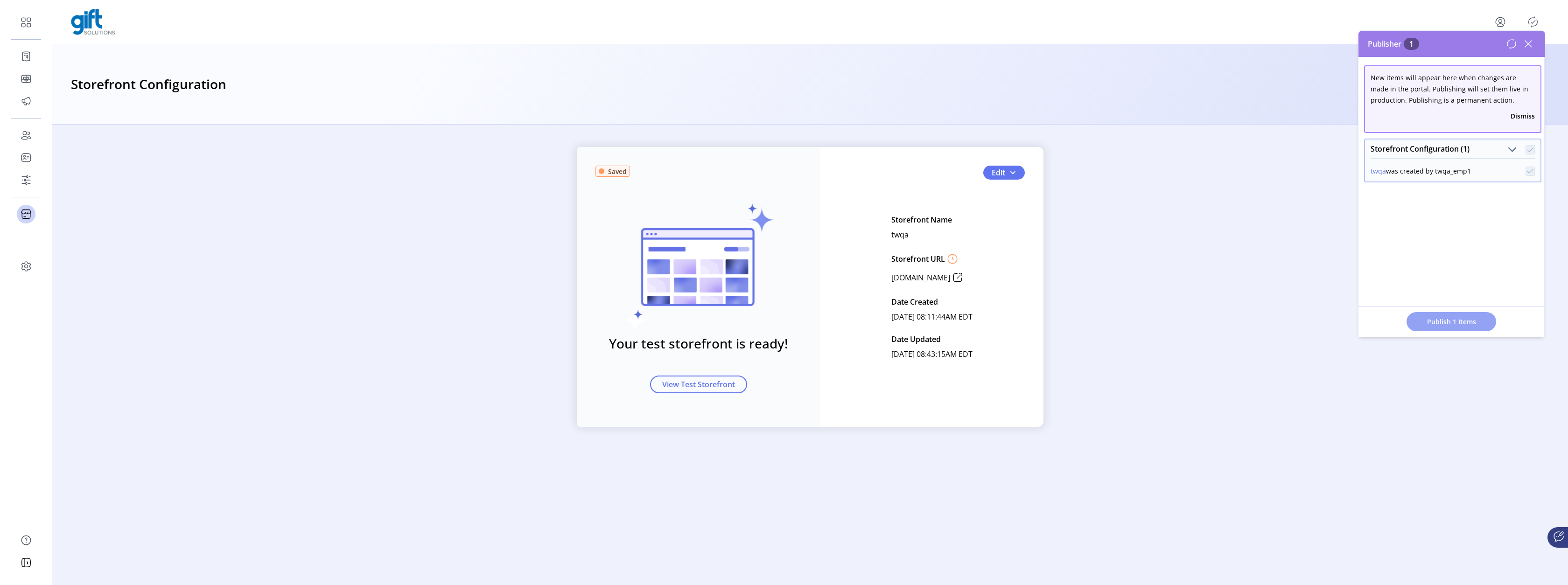
click at [1449, 320] on span "Publish 1 Items" at bounding box center [1451, 321] width 65 height 10
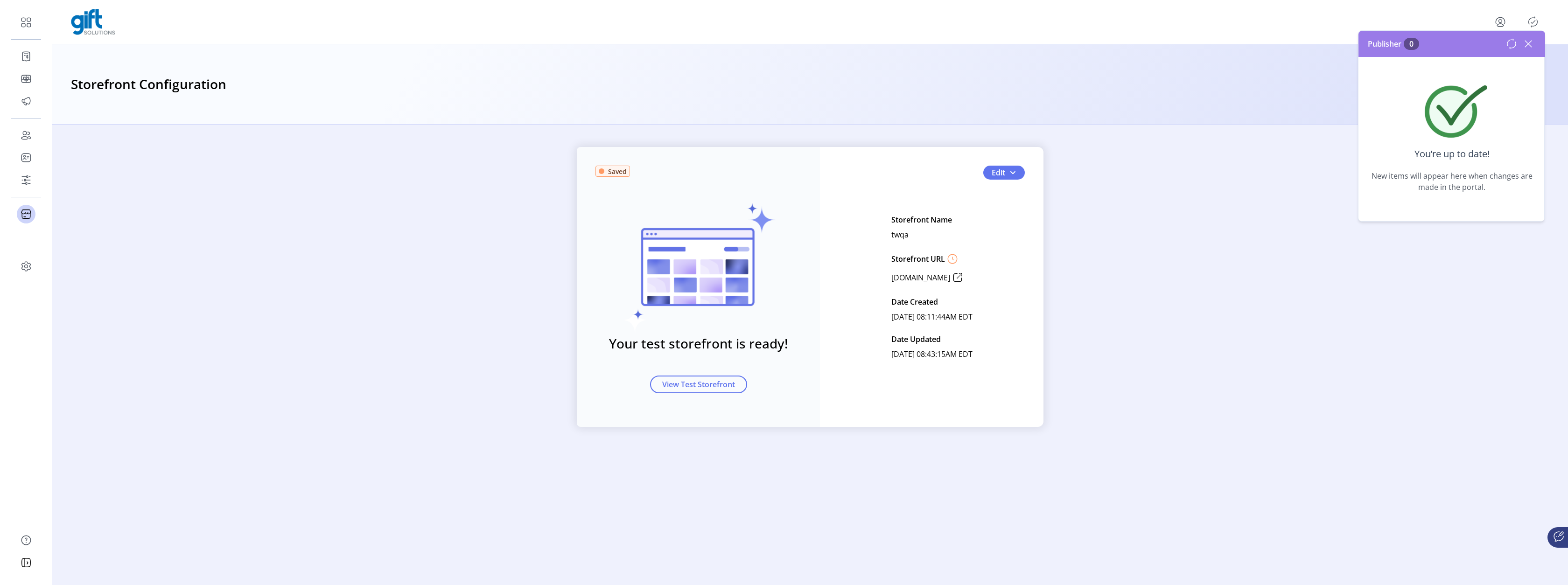
click at [1533, 43] on icon at bounding box center [1528, 44] width 15 height 15
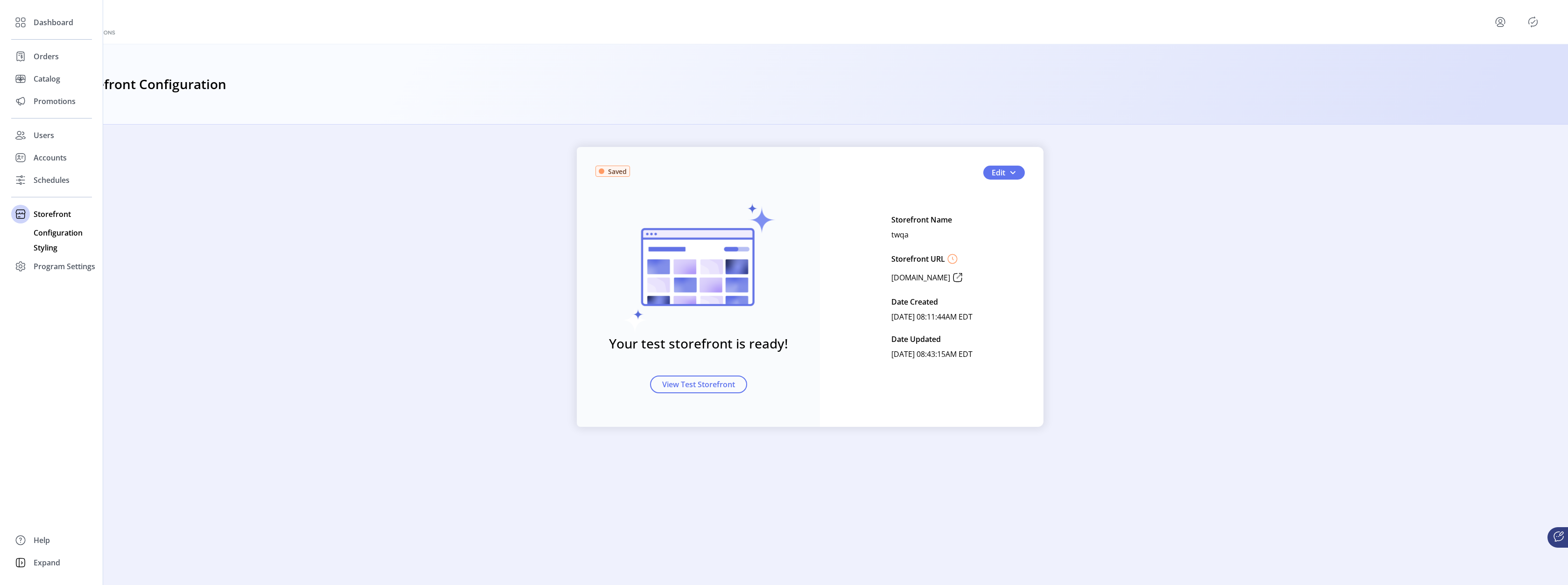
click at [50, 247] on span "Styling" at bounding box center [45, 247] width 24 height 11
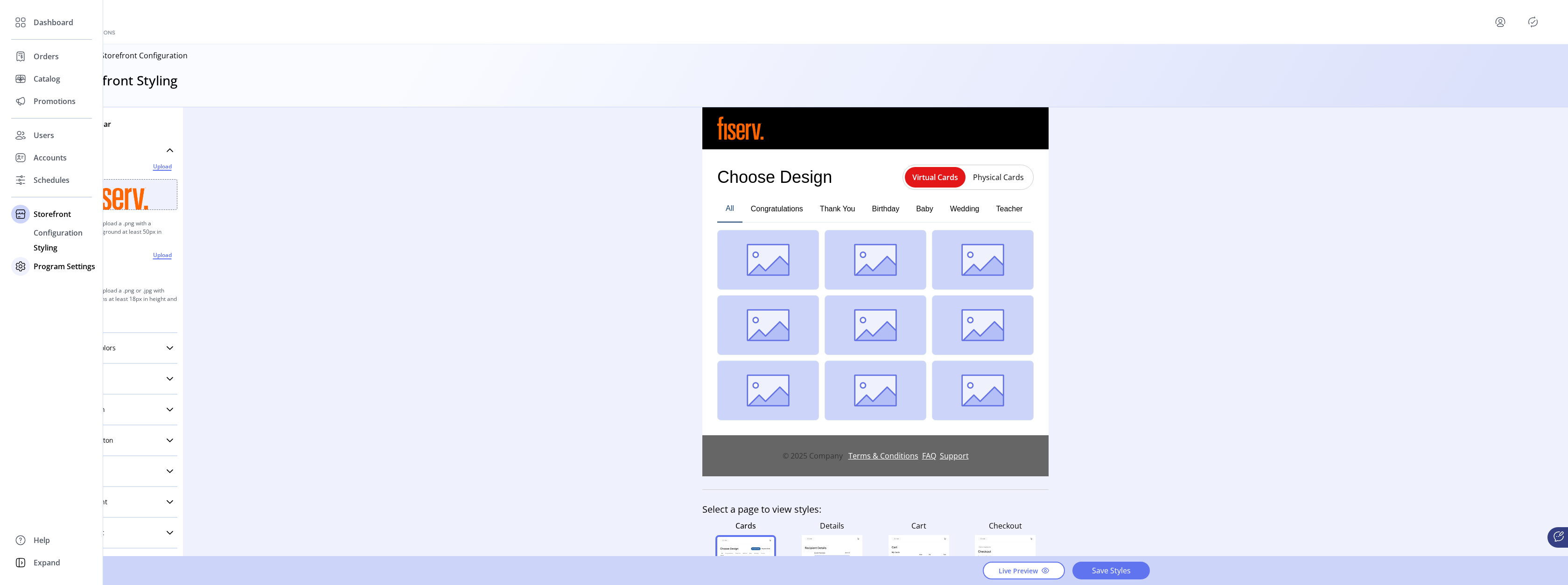
click at [53, 269] on span "Program Settings" at bounding box center [64, 266] width 61 height 11
click at [57, 254] on span "Templates" at bounding box center [52, 255] width 37 height 11
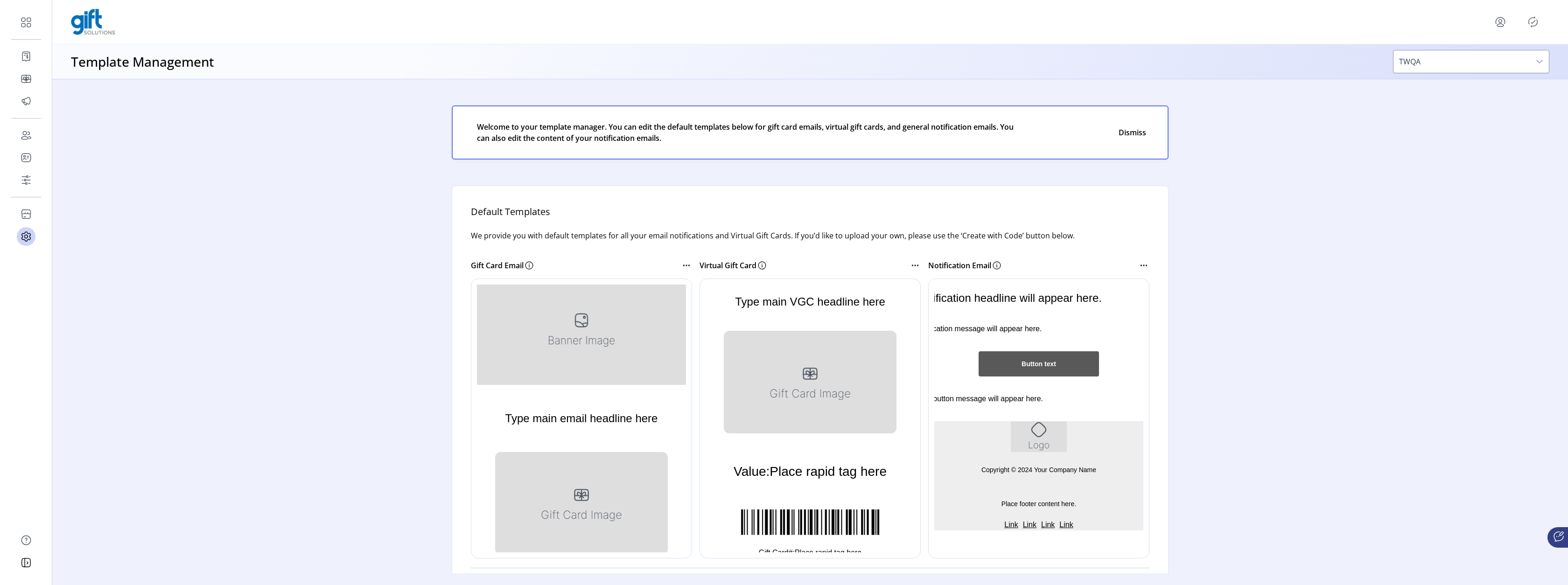
click at [1496, 21] on icon "menu" at bounding box center [1500, 22] width 15 height 15
click at [1471, 58] on span "Sign Out" at bounding box center [1467, 58] width 70 height 7
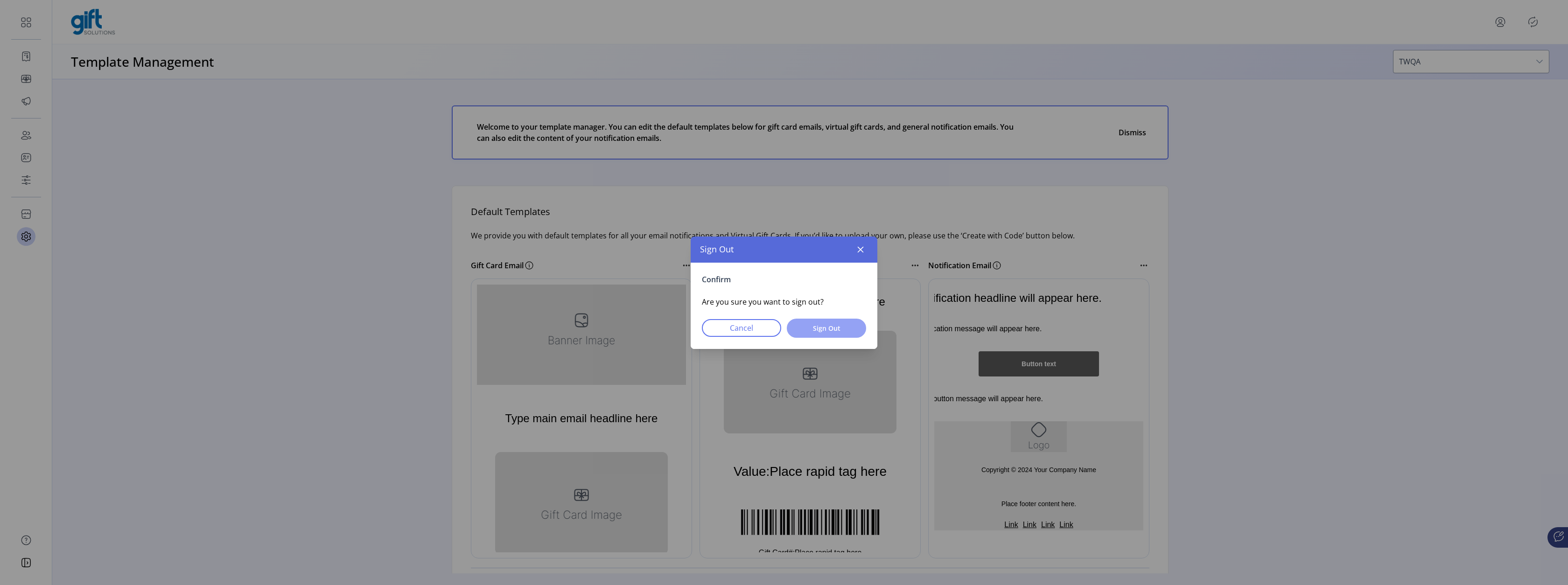
click at [819, 331] on span "Sign Out" at bounding box center [827, 328] width 55 height 10
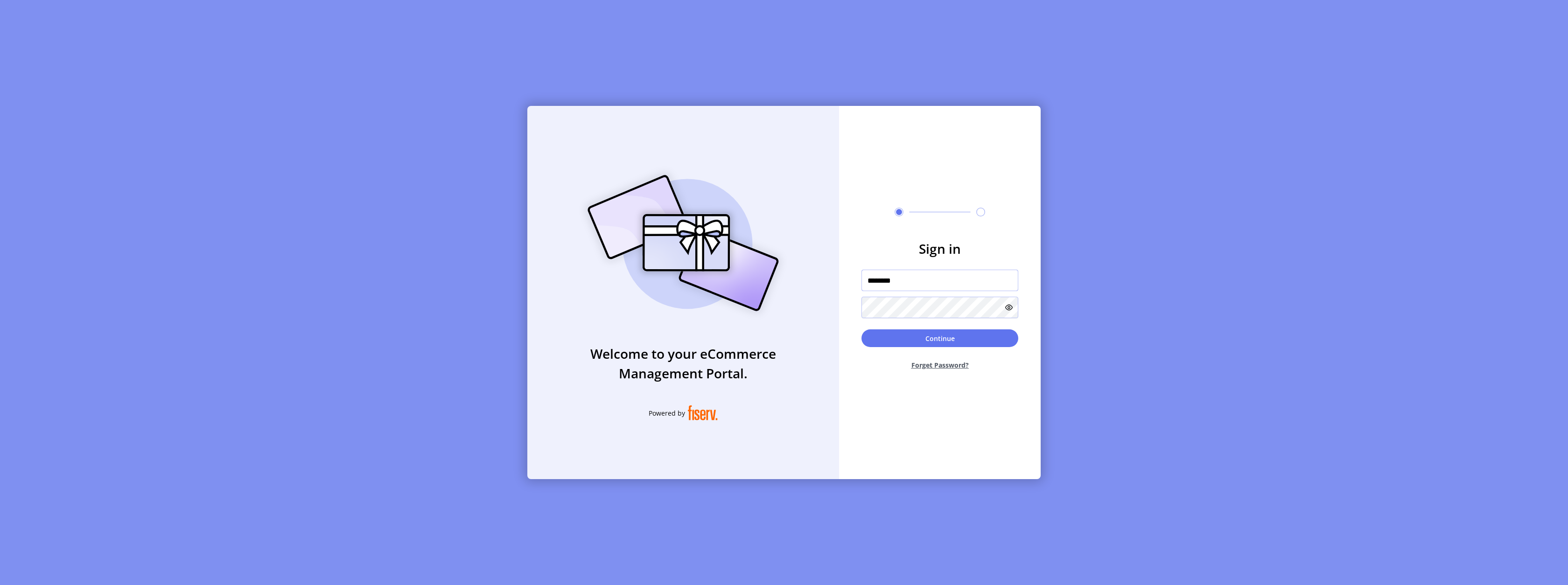
click at [922, 281] on input "********" at bounding box center [940, 280] width 157 height 21
paste input "*******"
type input "**********"
click at [861, 330] on button "Continue" at bounding box center [940, 338] width 157 height 18
